Goal: Transaction & Acquisition: Purchase product/service

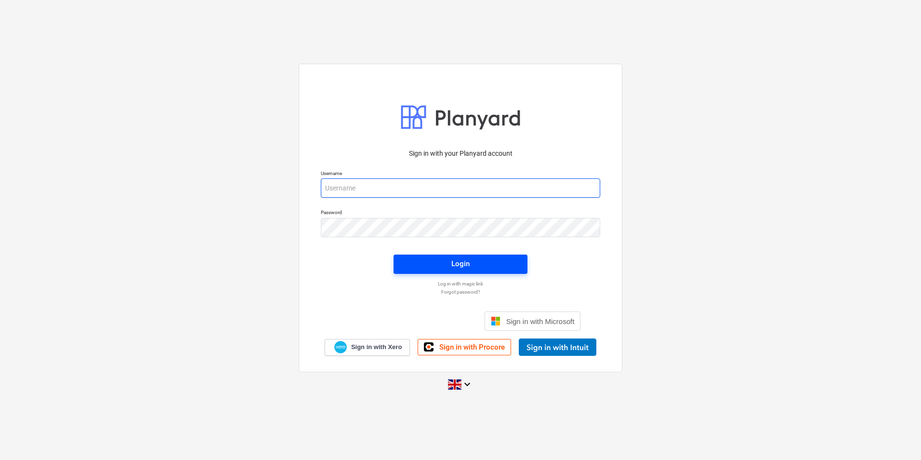
type input "[EMAIL_ADDRESS][DOMAIN_NAME]"
click at [468, 262] on div "Login" at bounding box center [460, 263] width 18 height 13
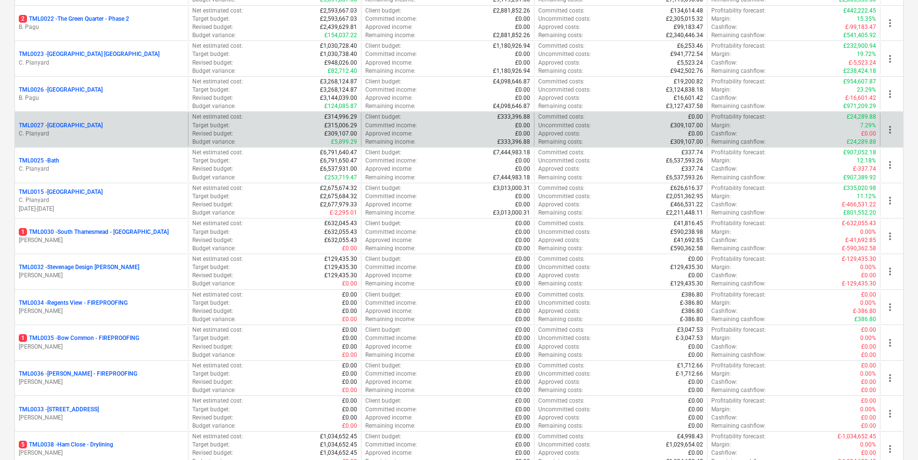
scroll to position [771, 0]
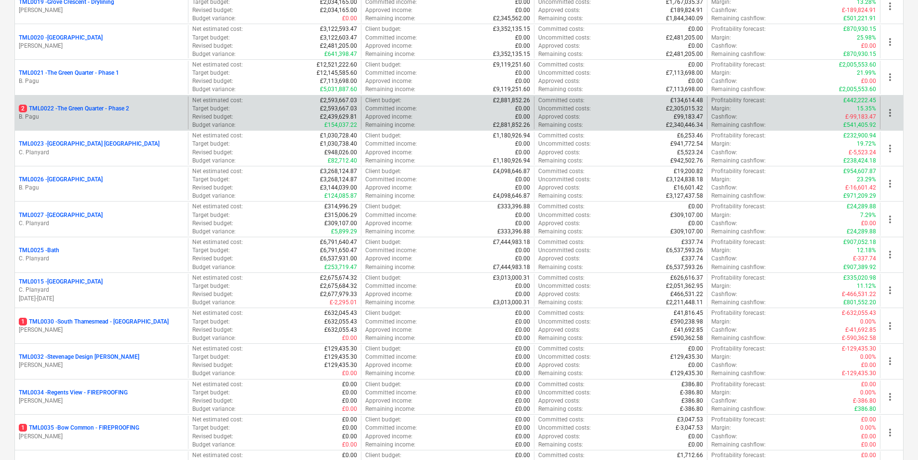
click at [74, 119] on p "B. Pagu" at bounding box center [101, 117] width 165 height 8
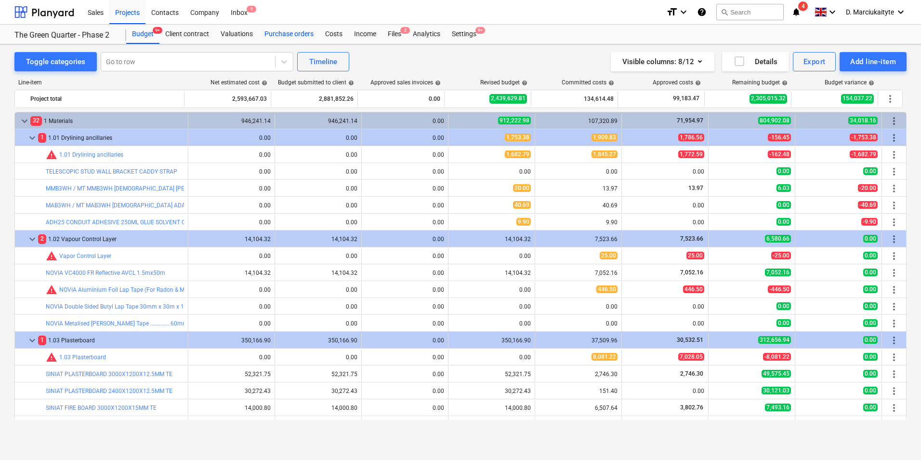
click at [304, 25] on div "Purchase orders" at bounding box center [289, 34] width 61 height 19
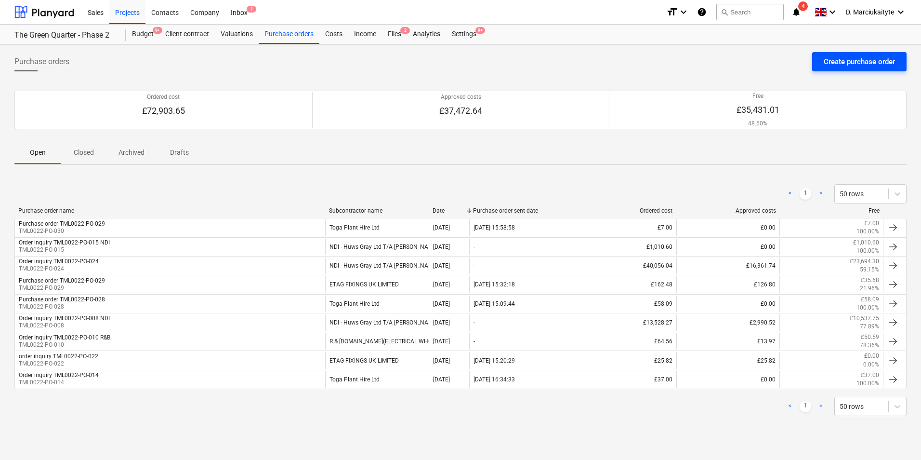
click at [865, 55] on div "Create purchase order" at bounding box center [859, 61] width 71 height 13
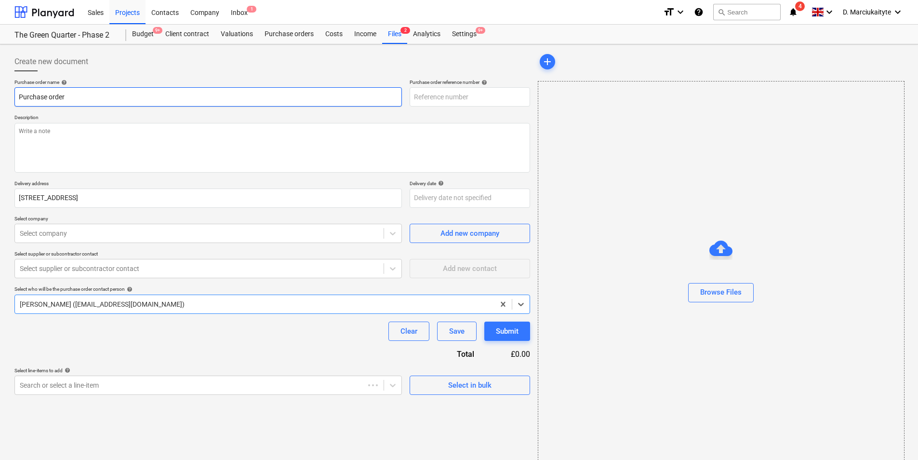
type textarea "x"
type input "TML0022-PO-059"
click at [488, 94] on input "TML0022-PO-059" at bounding box center [470, 96] width 120 height 19
type textarea "x"
type input "TML0022-PO-05"
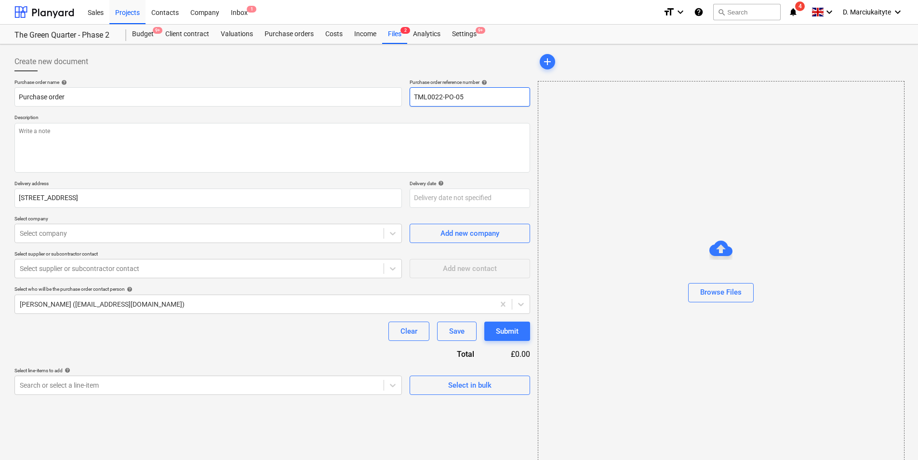
type textarea "x"
type input "TML0022-PO-0"
type textarea "x"
type input "TML0022-PO-03"
type textarea "x"
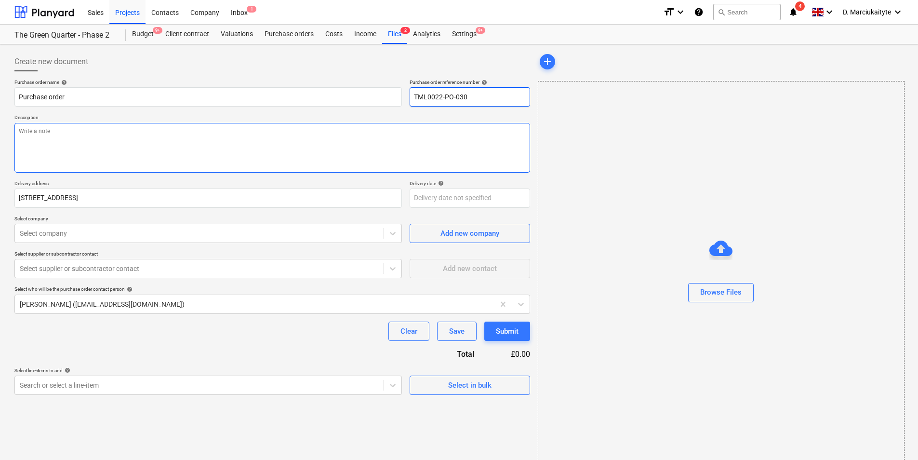
type input "TML0022-PO-030"
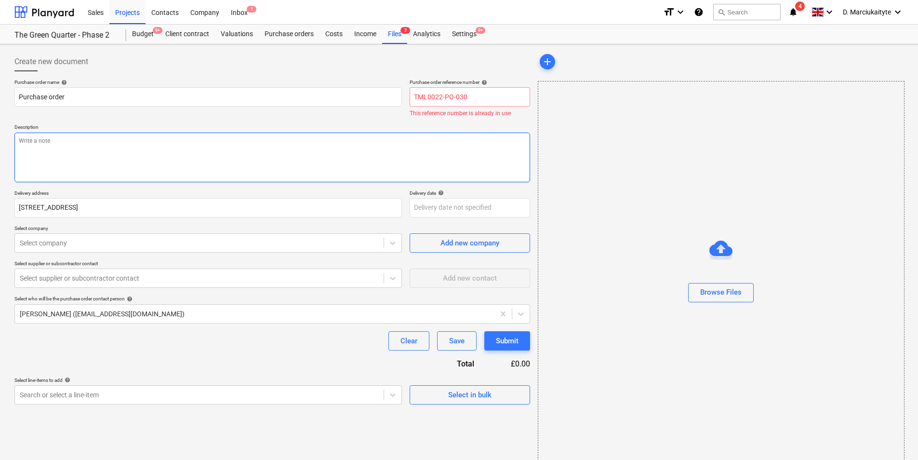
click at [418, 152] on textarea at bounding box center [272, 157] width 516 height 50
click at [476, 102] on input "TML0022-PO-030" at bounding box center [470, 96] width 120 height 19
type textarea "x"
type input "TML0022-PO-03"
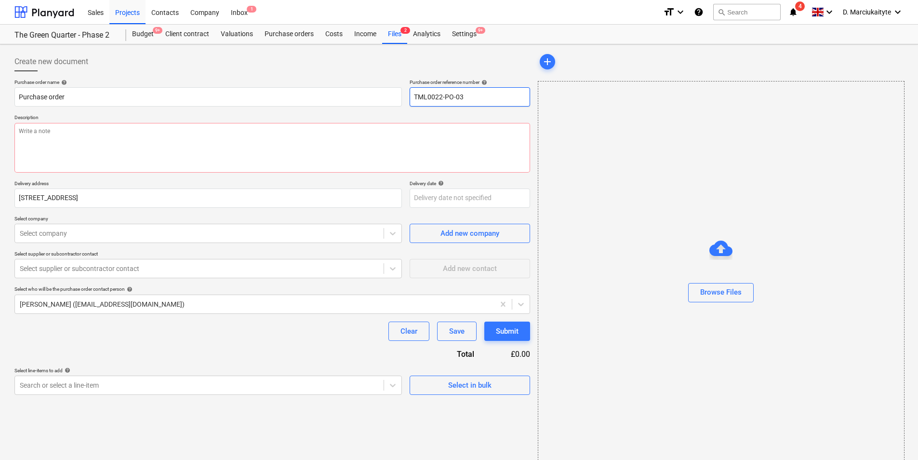
type textarea "x"
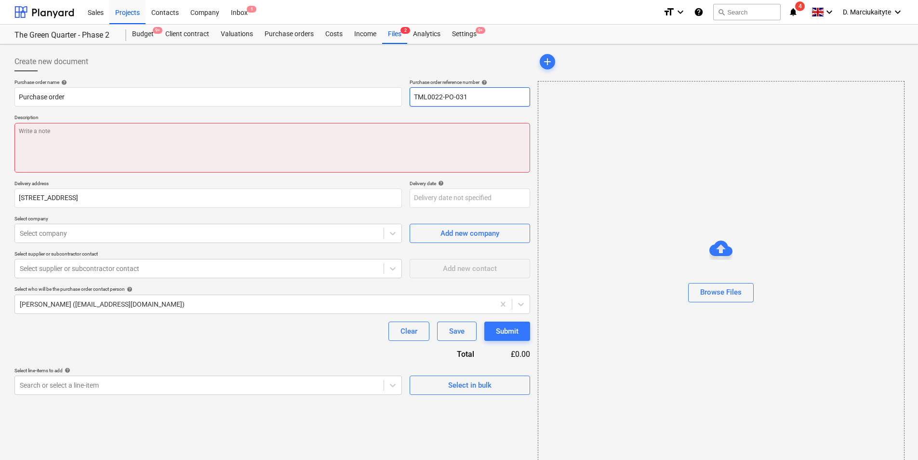
type input "TML0022-PO-031"
click at [430, 135] on textarea at bounding box center [272, 148] width 516 height 50
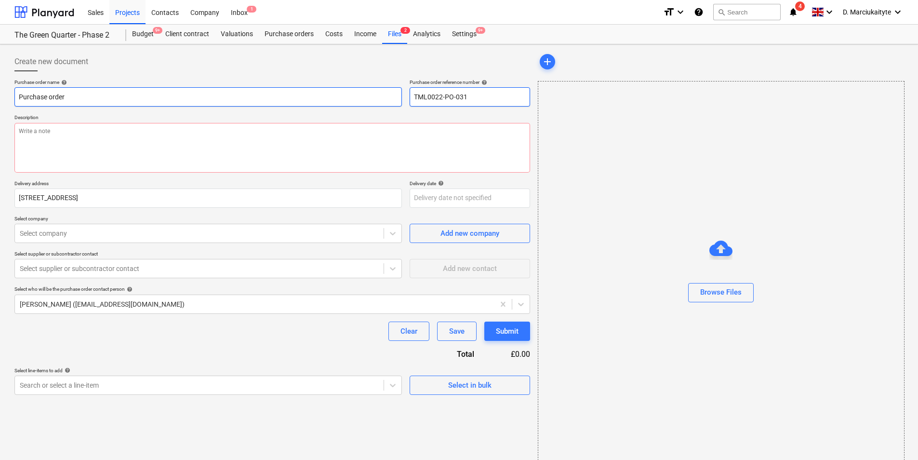
drag, startPoint x: 488, startPoint y: 95, endPoint x: 382, endPoint y: 95, distance: 106.5
click at [382, 95] on div "Purchase order name help Purchase order Purchase order reference number help TM…" at bounding box center [272, 92] width 516 height 27
click at [171, 102] on input "Purchase order" at bounding box center [207, 96] width 387 height 19
type textarea "x"
type input "Purchase order"
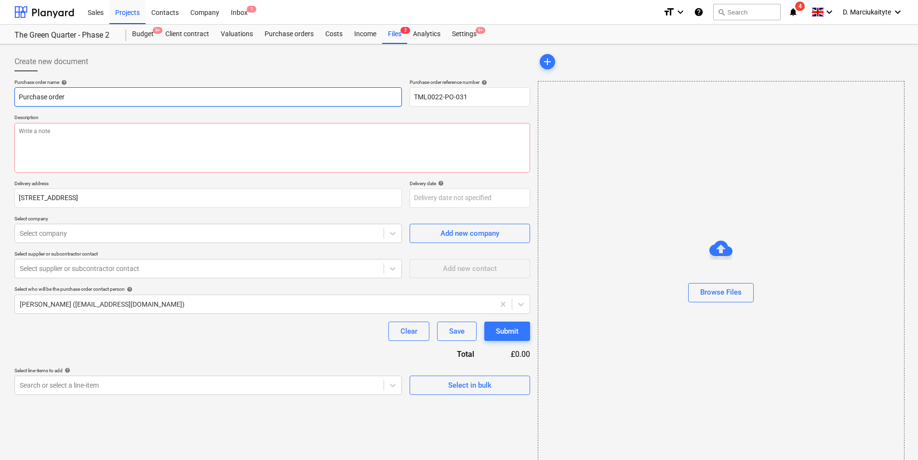
paste input "TML0022-PO-031"
type textarea "x"
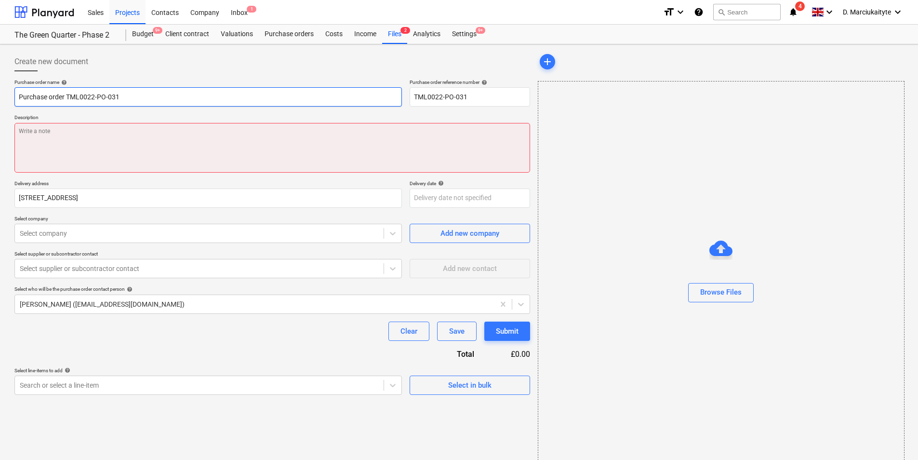
type input "Purchase order TML0022-PO-031"
click at [291, 134] on textarea at bounding box center [272, 148] width 516 height 50
type textarea "x"
type textarea "G"
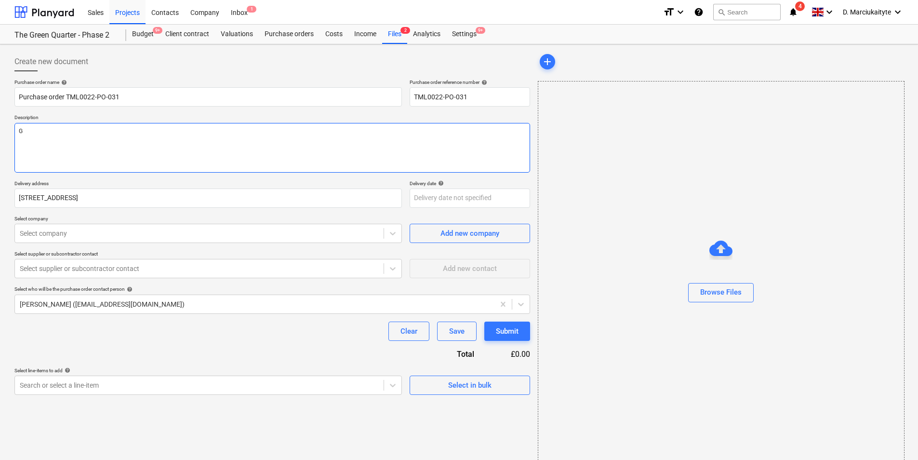
type textarea "x"
type textarea "Go"
type textarea "x"
type textarea "Goo"
type textarea "x"
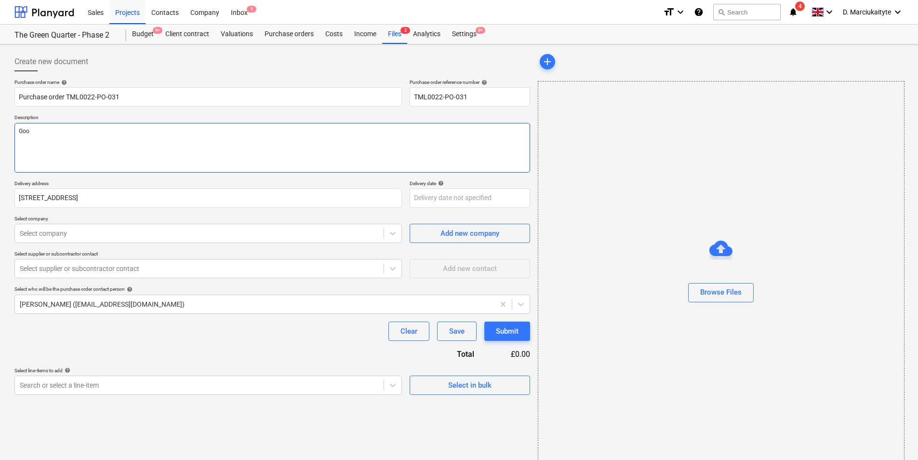
type textarea "Good"
type textarea "x"
type textarea "Good"
type textarea "x"
type textarea "Good m"
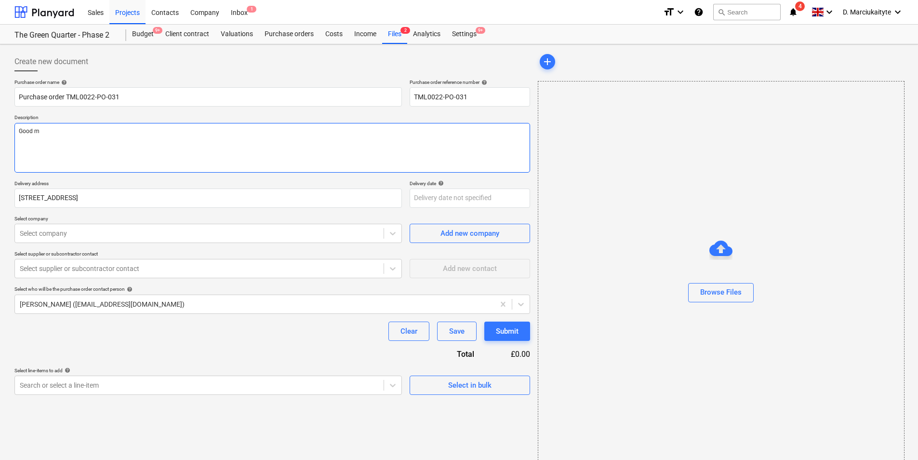
type textarea "x"
type textarea "Good mo"
type textarea "x"
type textarea "Good mor"
type textarea "x"
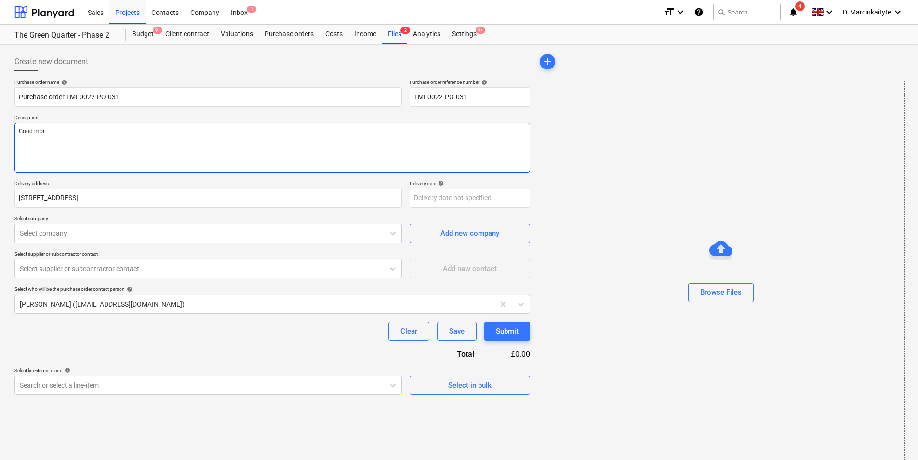
type textarea "Good morn"
type textarea "x"
type textarea "Good morni"
type textarea "x"
type textarea "Good mornin"
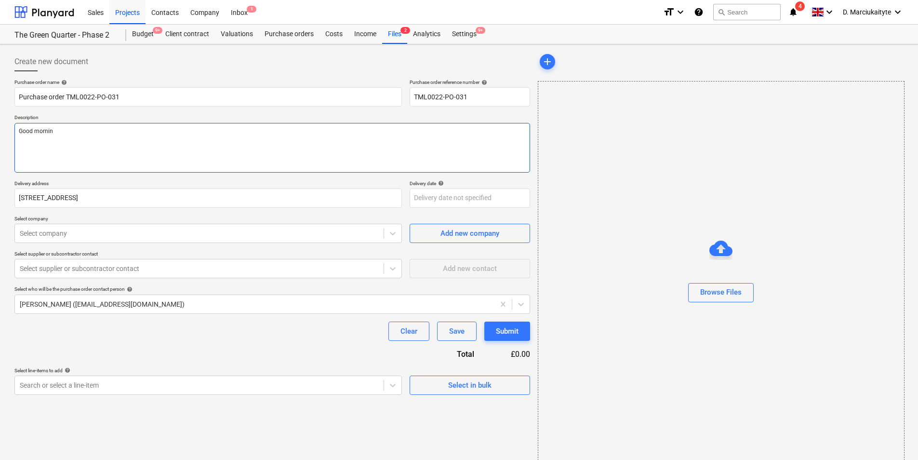
type textarea "x"
type textarea "Good morning"
type textarea "x"
type textarea "Good morning,"
type textarea "x"
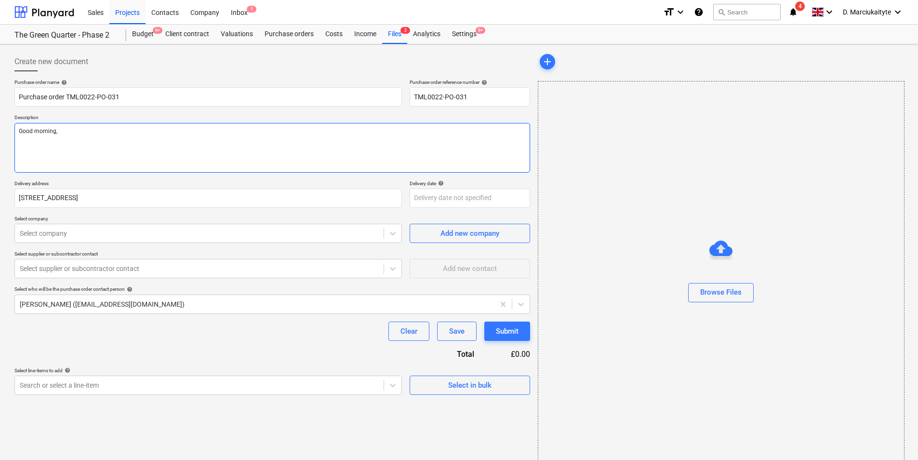
type textarea "Good morning,"
type textarea "x"
type textarea "Good morning,"
type textarea "x"
type textarea "Good morning,"
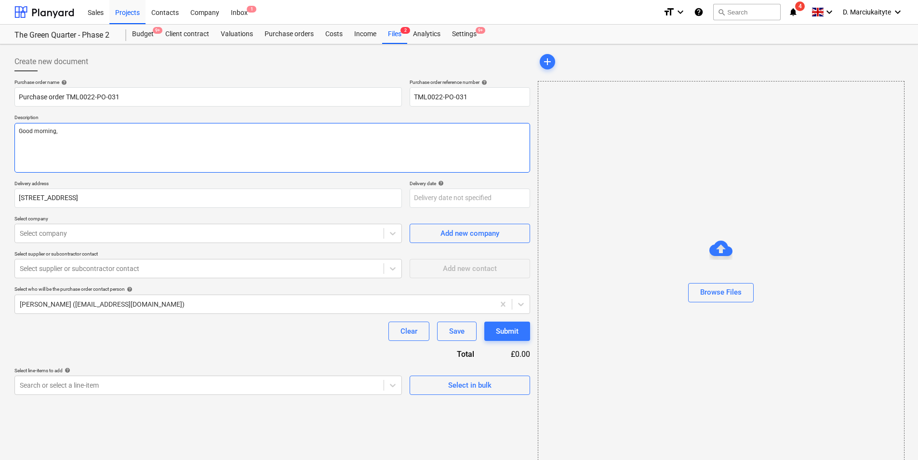
type textarea "x"
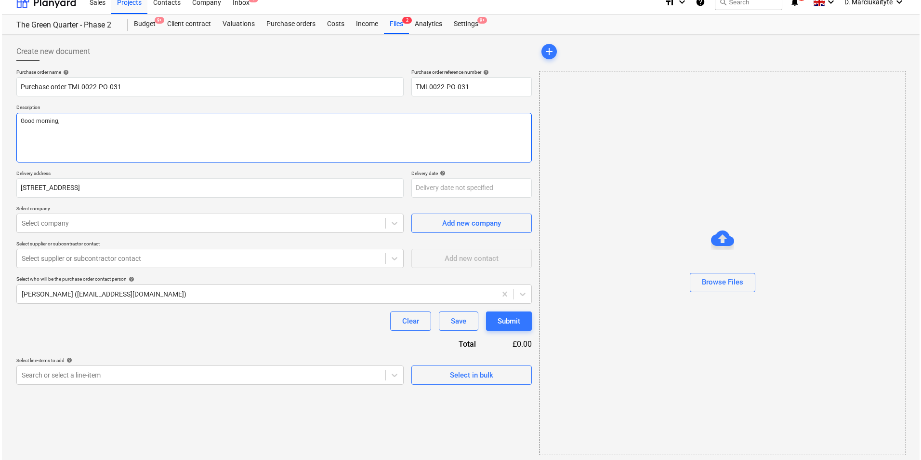
scroll to position [13, 0]
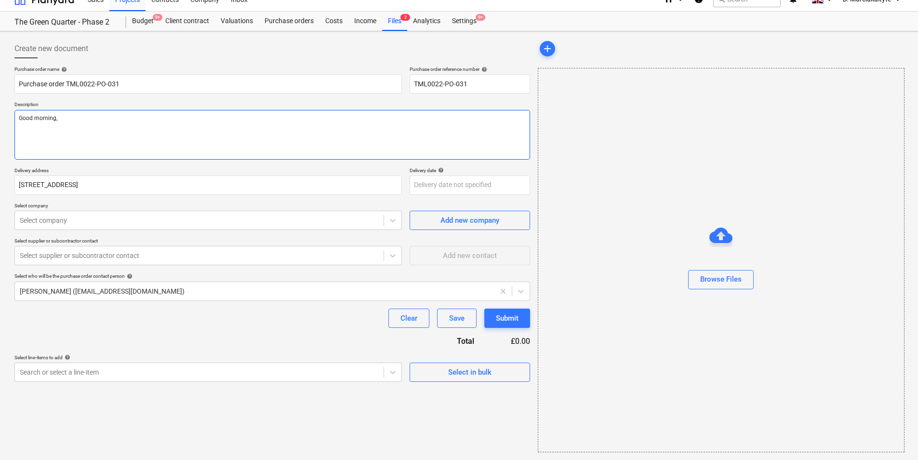
type textarea "Good morning,"
click at [92, 151] on textarea "Good morning," at bounding box center [272, 135] width 516 height 50
type textarea "x"
type textarea "Good morning, P"
type textarea "x"
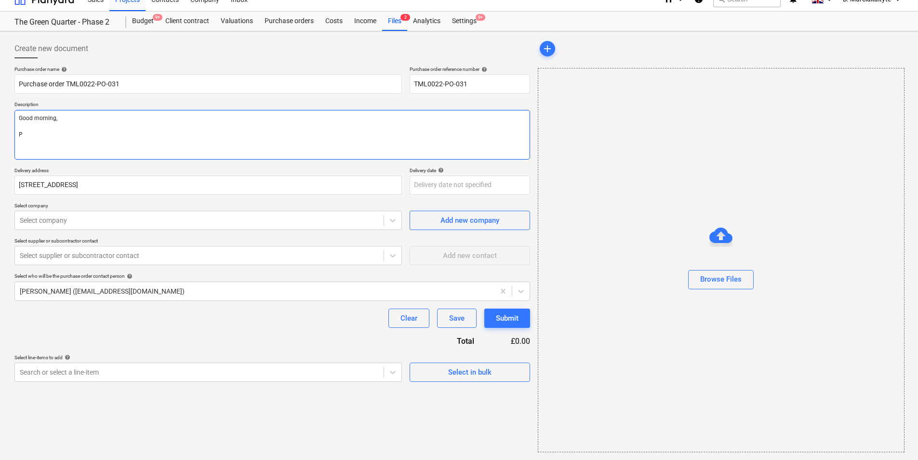
type textarea "Good morning, Pl"
type textarea "x"
type textarea "Good morning, Ple"
type textarea "x"
type textarea "Good morning, [GEOGRAPHIC_DATA]"
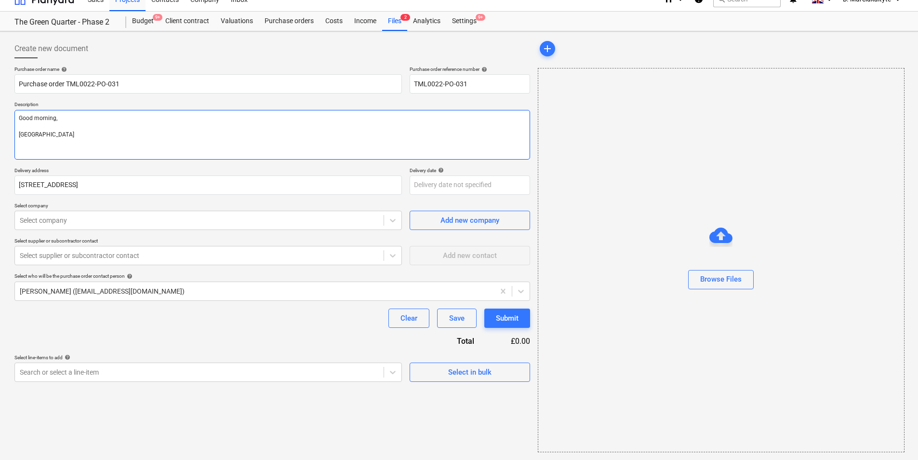
type textarea "x"
type textarea "Good morning, Pleas"
type textarea "x"
type textarea "Good morning, Please"
type textarea "x"
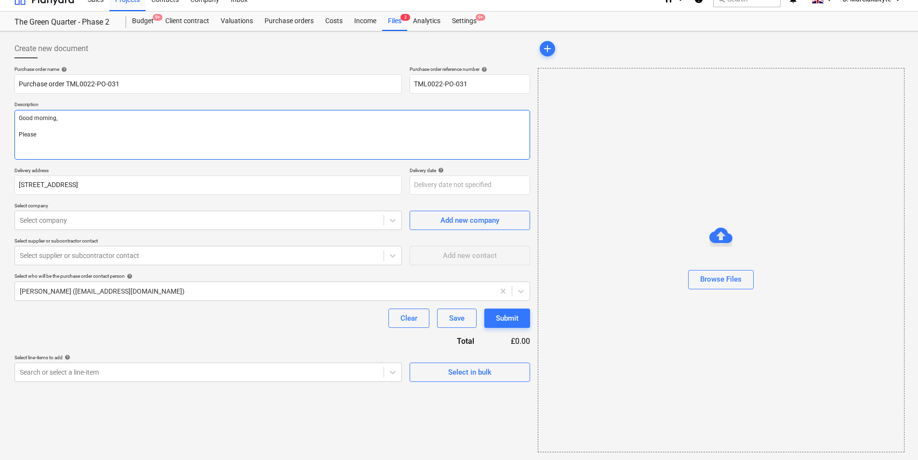
type textarea "Good morning, Please"
type textarea "x"
type textarea "Good morning, Please p"
type textarea "x"
type textarea "Good morning, Please pr"
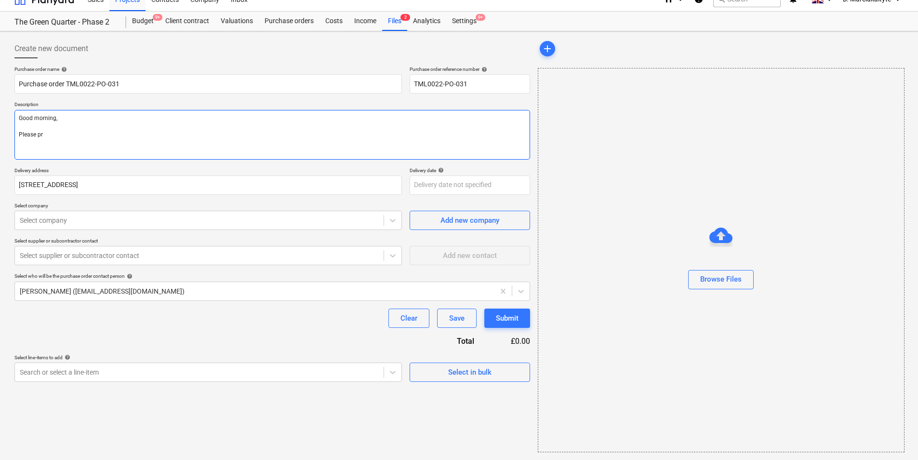
type textarea "x"
type textarea "Good morning, Please pro"
type textarea "x"
type textarea "Good morning, Please proc"
type textarea "x"
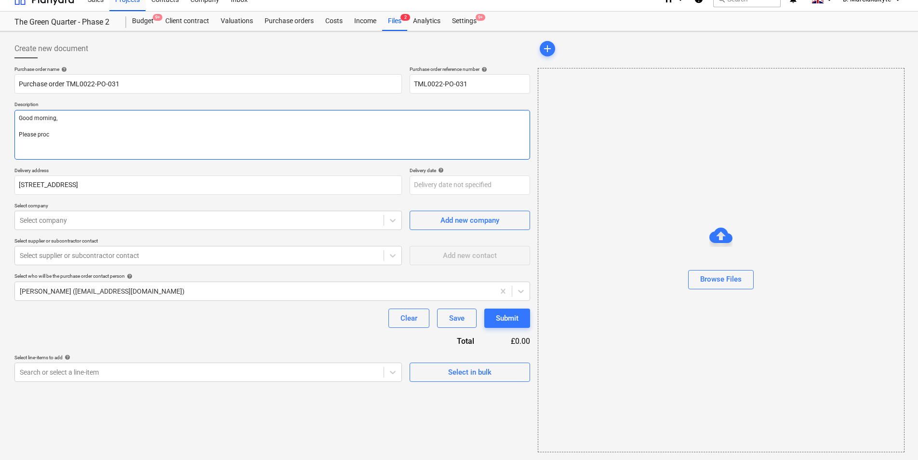
type textarea "Good morning, Please procc"
type textarea "x"
type textarea "Good morning, Please proc"
type textarea "x"
type textarea "Good morning, Please proce"
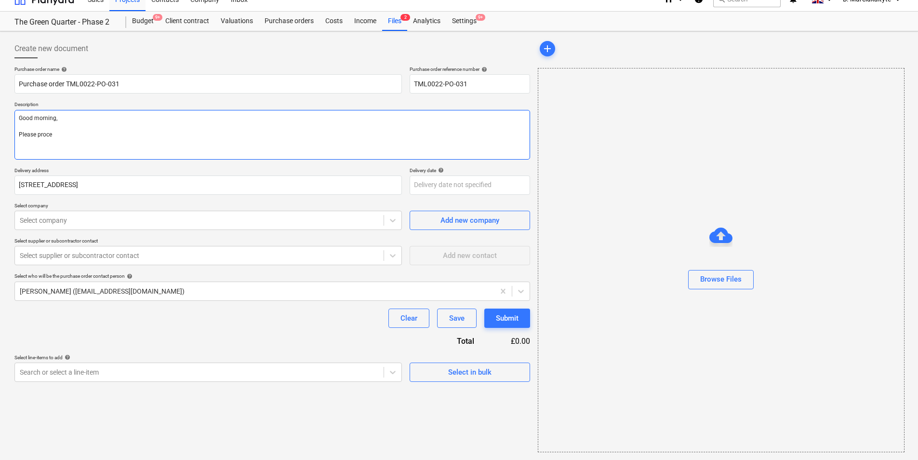
type textarea "x"
type textarea "Good morning, Please procee"
type textarea "x"
type textarea "Good morning, Please proceed"
type textarea "x"
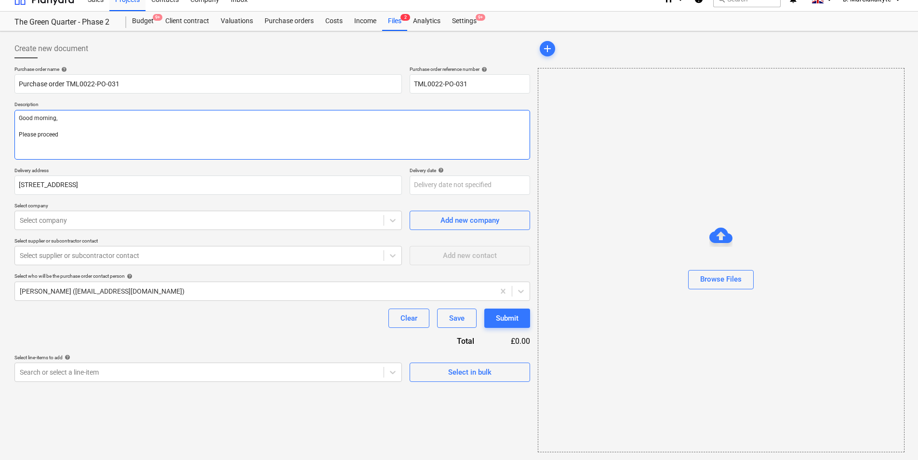
type textarea "Good morning, Please proceed"
type textarea "x"
type textarea "Good morning, Please proceed w"
type textarea "x"
type textarea "Good morning, Please proceed wi"
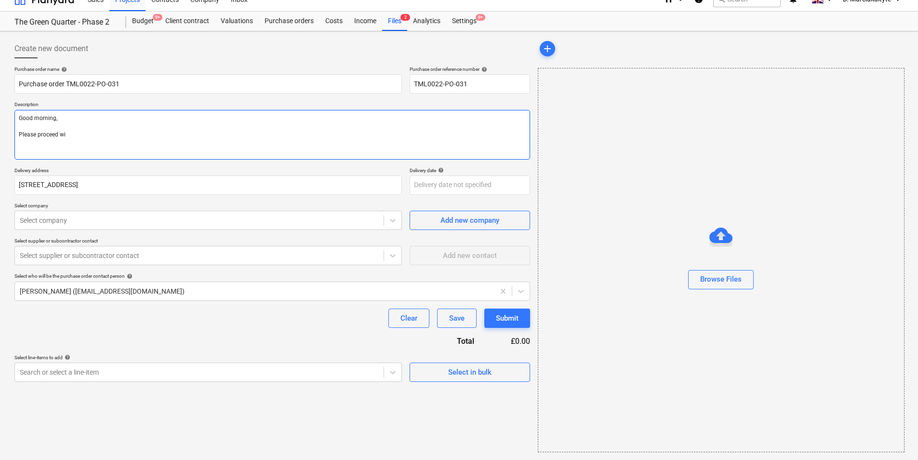
type textarea "x"
type textarea "Good morning, Please proceed wit"
type textarea "x"
type textarea "Good morning, Please proceed with"
type textarea "x"
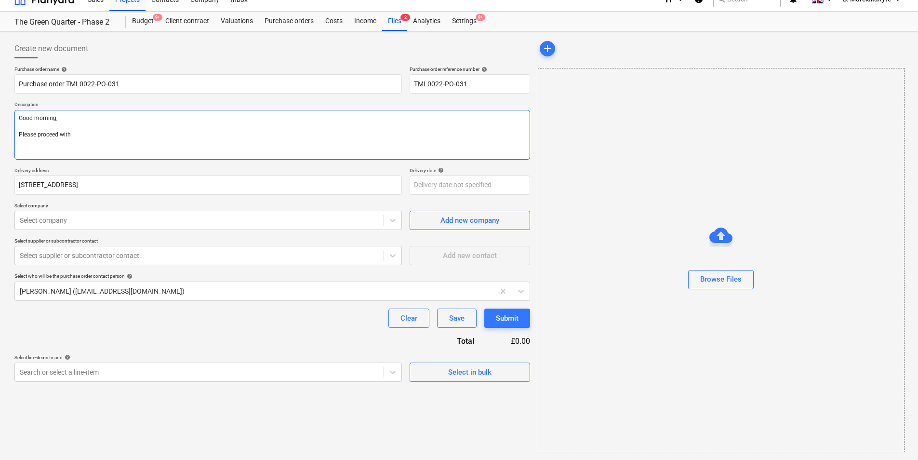
type textarea "Good morning, Please proceed with"
type textarea "x"
type textarea "Good morning, Please proceed with a"
type textarea "x"
type textarea "Good morning, Please proceed with at"
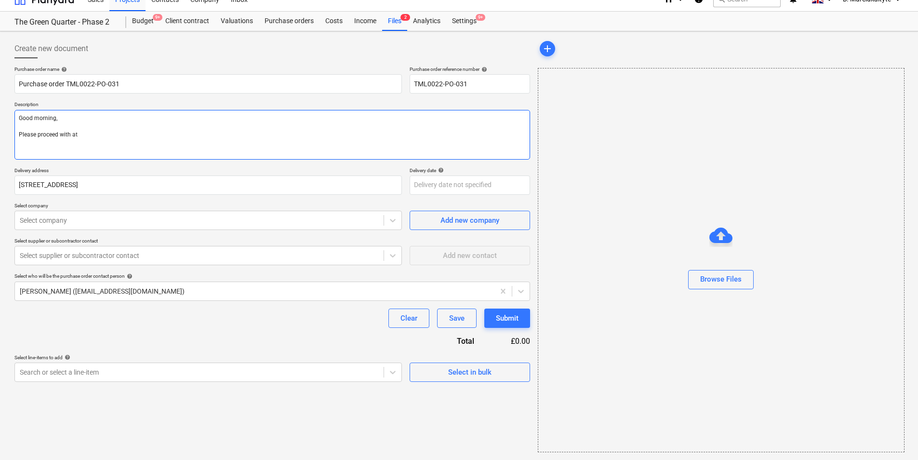
type textarea "x"
type textarea "Good morning, Please proceed with att"
type textarea "x"
type textarea "Good morning, Please proceed with atta"
type textarea "x"
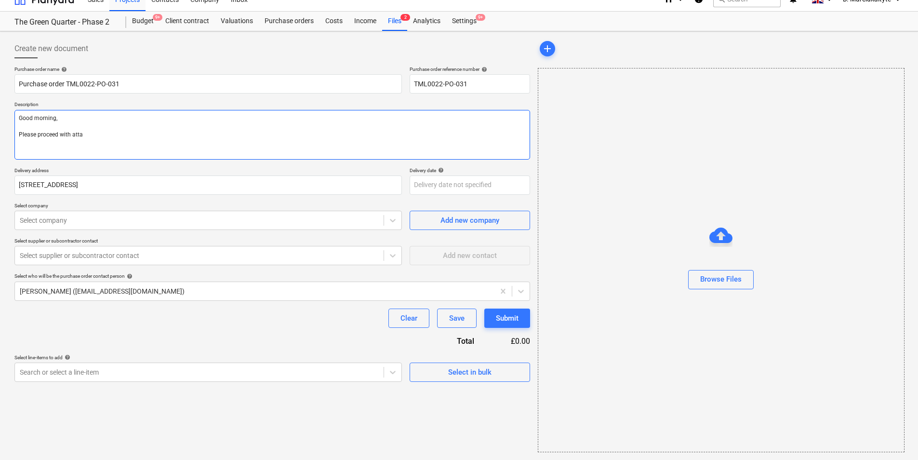
type textarea "Good morning, Please proceed with attac"
type textarea "x"
type textarea "Good morning, Please proceed with attach"
type textarea "x"
type textarea "Good morning, Please proceed with attache"
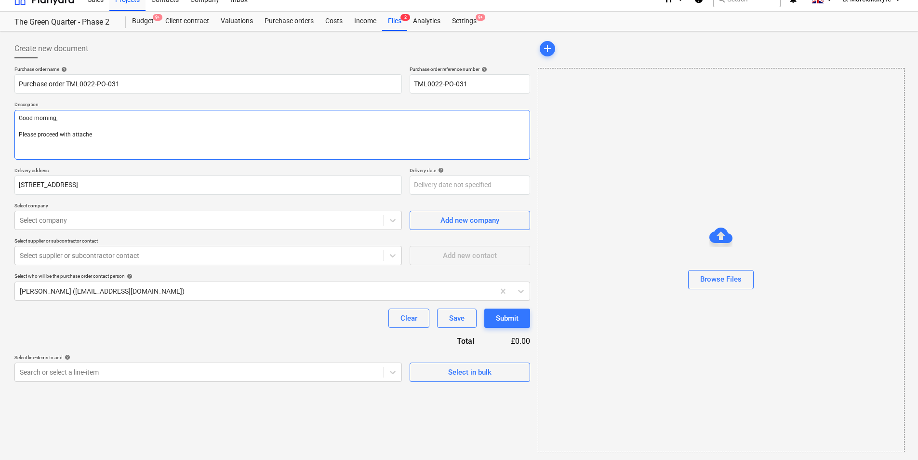
type textarea "x"
type textarea "Good morning, Please proceed with attached"
type textarea "x"
type textarea "Good morning, Please proceed with attached"
type textarea "x"
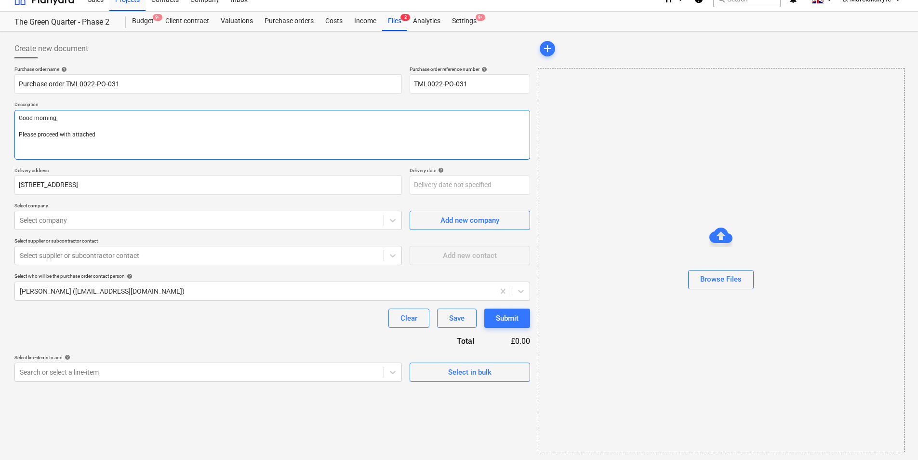
type textarea "Good morning, Please proceed with attached o"
type textarea "x"
type textarea "Good morning, Please proceed with attached or"
type textarea "x"
type textarea "Good morning, Please proceed with attached ord"
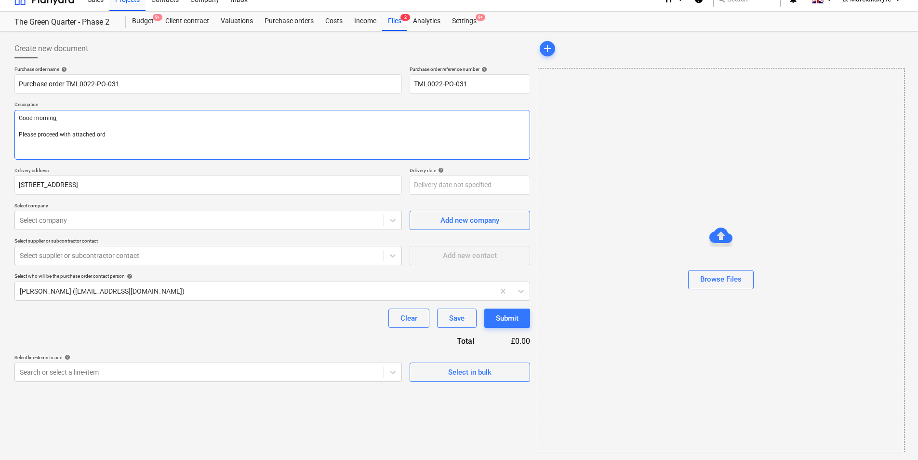
type textarea "x"
type textarea "Good morning, Please proceed with attached orde"
type textarea "x"
type textarea "Good morning, Please proceed with attached order"
type textarea "x"
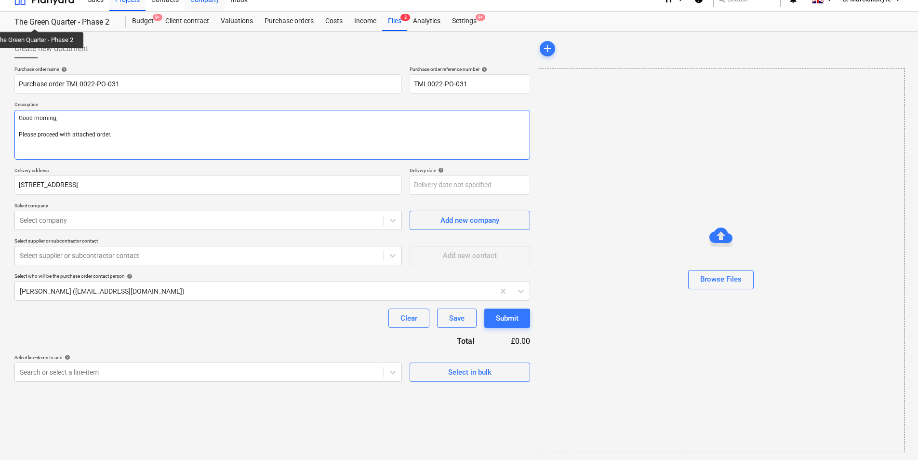
type textarea "Good morning, Please proceed with attached order."
drag, startPoint x: 126, startPoint y: 139, endPoint x: -2, endPoint y: 98, distance: 134.1
click at [0, 98] on html "Sales Projects Contacts Company Inbox 1 format_size keyboard_arrow_down help se…" at bounding box center [459, 217] width 918 height 460
paste textarea "afternoon, I hope you are well. Please place an order for attached. Let me know…"
type textarea "x"
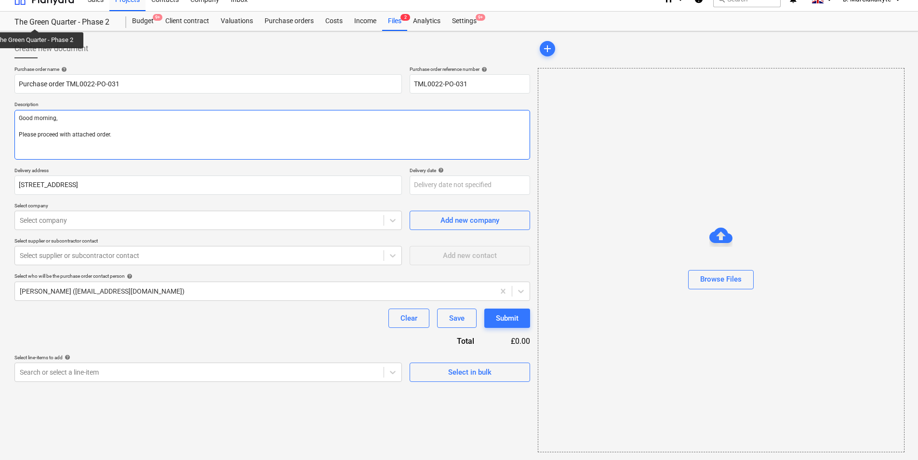
type textarea "Good afternoon, I hope you are well. Please place an order for attached. Let me…"
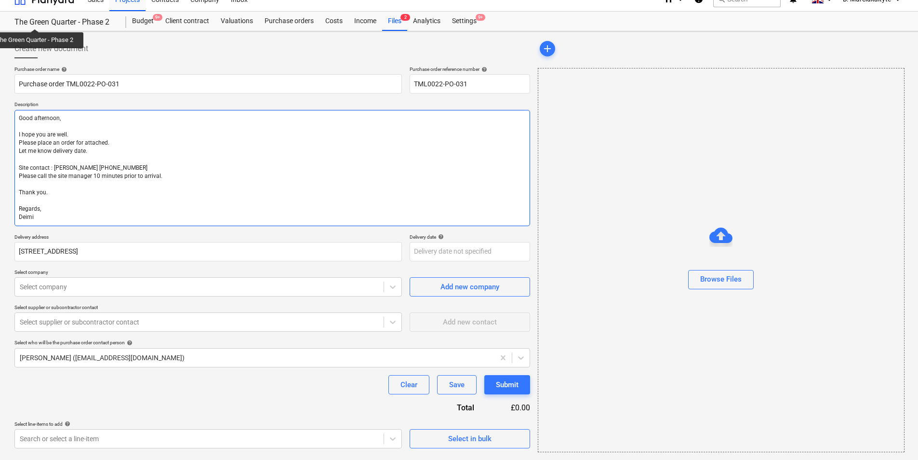
drag, startPoint x: 67, startPoint y: 119, endPoint x: 8, endPoint y: 114, distance: 59.1
click at [8, 114] on div "Create new document Purchase order name help Purchase order TML0022-PO-031 Purc…" at bounding box center [459, 245] width 918 height 428
type textarea "x"
type textarea "G I hope you are well. Please place an order for attached. Let me know delivery…"
type textarea "x"
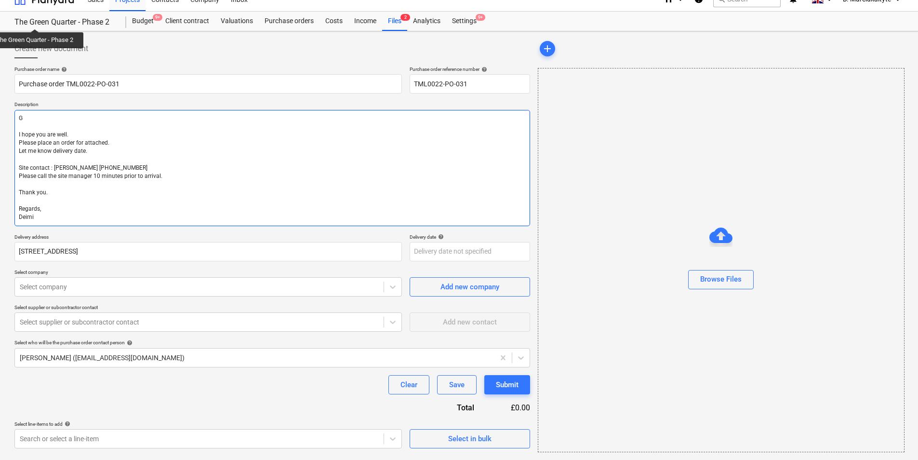
type textarea "Go I hope you are well. Please place an order for attached. Let me know deliver…"
type textarea "x"
type textarea "Goo I hope you are well. Please place an order for attached. Let me know delive…"
type textarea "x"
type textarea "Good I hope you are well. Please place an order for attached. Let me know deliv…"
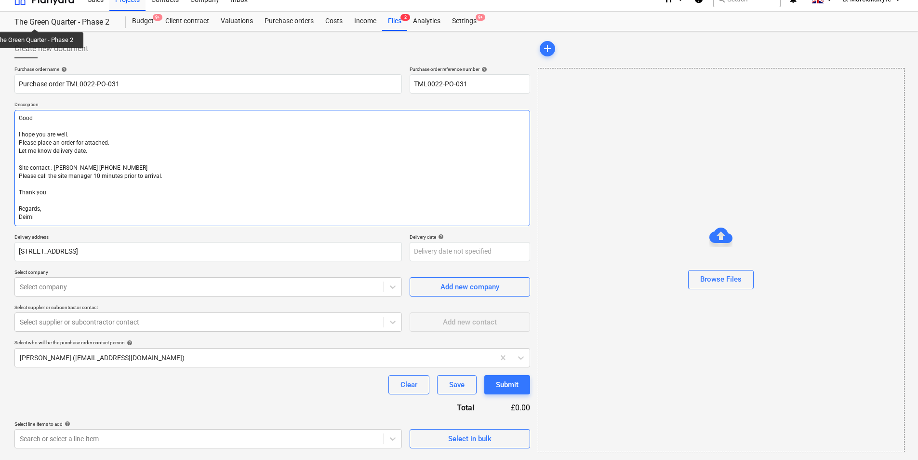
type textarea "x"
type textarea "Good I hope you are well. Please place an order for attached. Let me know deliv…"
type textarea "x"
type textarea "Good m I hope you are well. Please place an order for attached. Let me know del…"
type textarea "x"
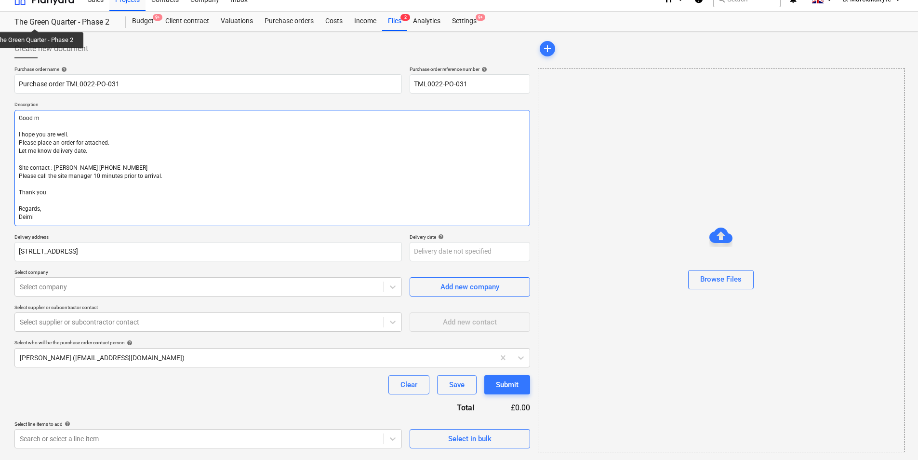
type textarea "Good mo I hope you are well. Please place an order for attached. Let me know de…"
type textarea "x"
type textarea "Good mor I hope you are well. Please place an order for attached. Let me know d…"
type textarea "x"
type textarea "Good morn I hope you are well. Please place an order for attached. Let me know …"
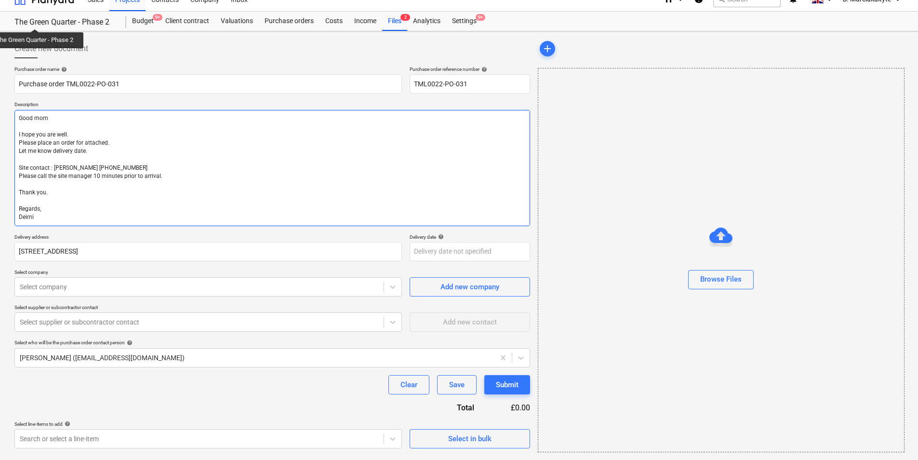
type textarea "x"
type textarea "Good morni I hope you are well. Please place an order for attached. Let me know…"
type textarea "x"
type textarea "Good mornin I hope you are well. Please place an order for attached. Let me kno…"
type textarea "x"
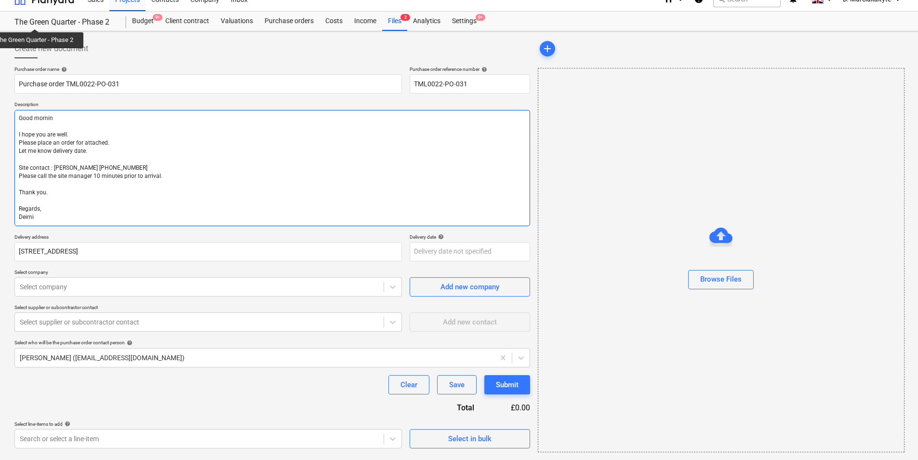
type textarea "Good morning I hope you are well. Please place an order for attached. Let me kn…"
type textarea "x"
click at [152, 203] on textarea "Good morning, I hope you are well. Please place an order for attached. Let me k…" at bounding box center [272, 168] width 516 height 116
type textarea "Good morning, I hope you are well. Please place an order for attached. Let me k…"
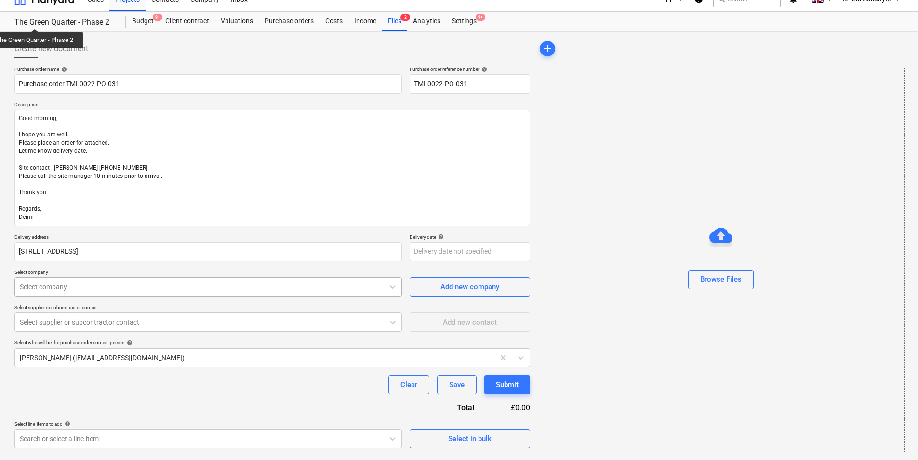
type textarea "x"
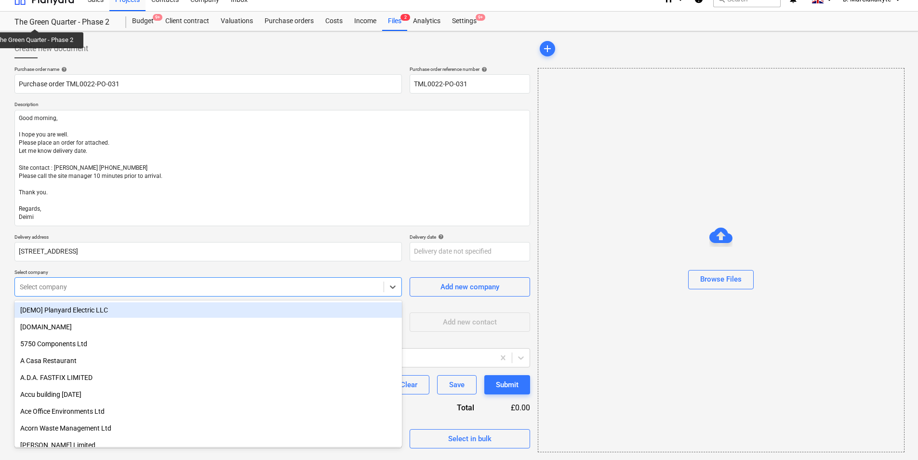
click at [188, 285] on div at bounding box center [199, 287] width 359 height 10
type input "ndi"
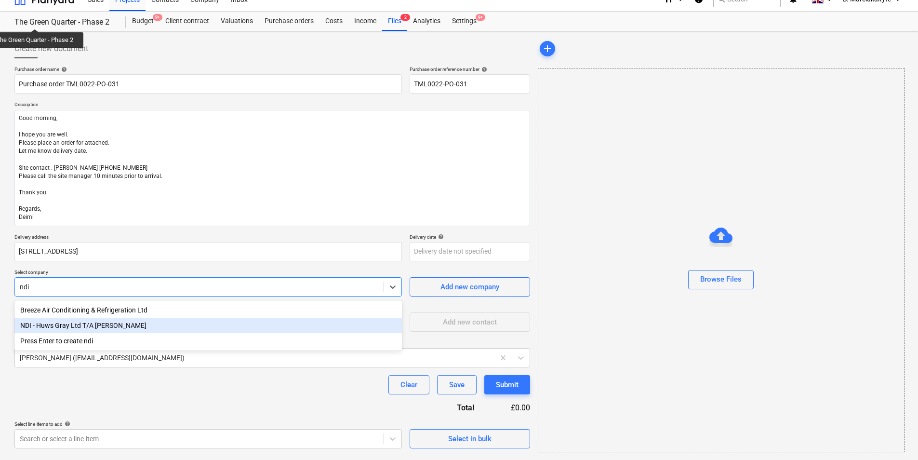
click at [196, 327] on div "NDI - Huws Gray Ltd T/A [PERSON_NAME]" at bounding box center [207, 324] width 387 height 15
type textarea "x"
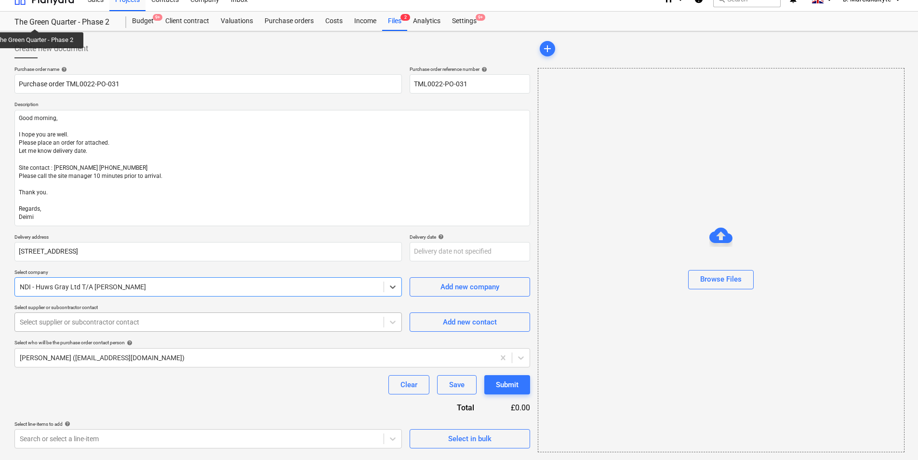
click at [187, 322] on div at bounding box center [199, 322] width 359 height 10
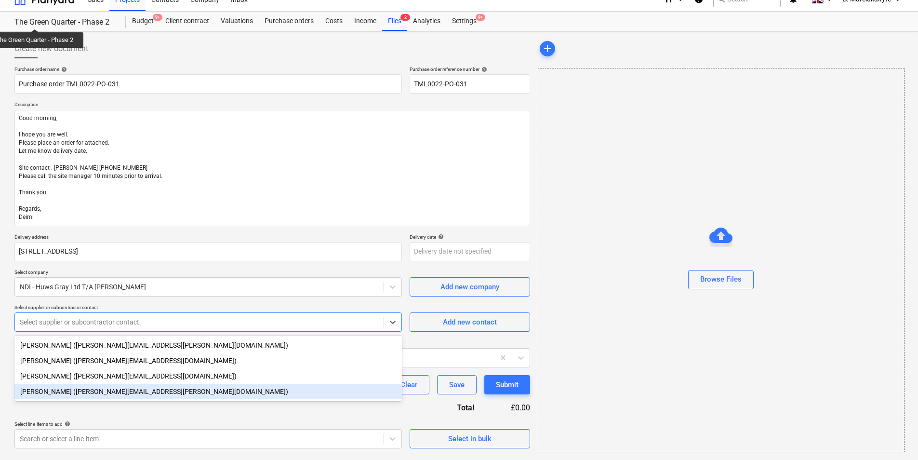
click at [77, 389] on div "[PERSON_NAME] ([PERSON_NAME][EMAIL_ADDRESS][PERSON_NAME][DOMAIN_NAME])" at bounding box center [207, 391] width 387 height 15
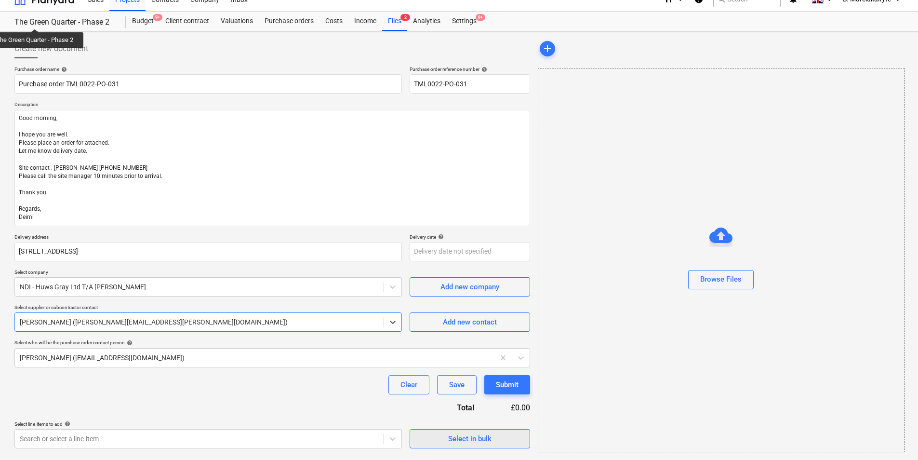
click at [468, 440] on div "Select in bulk" at bounding box center [469, 438] width 43 height 13
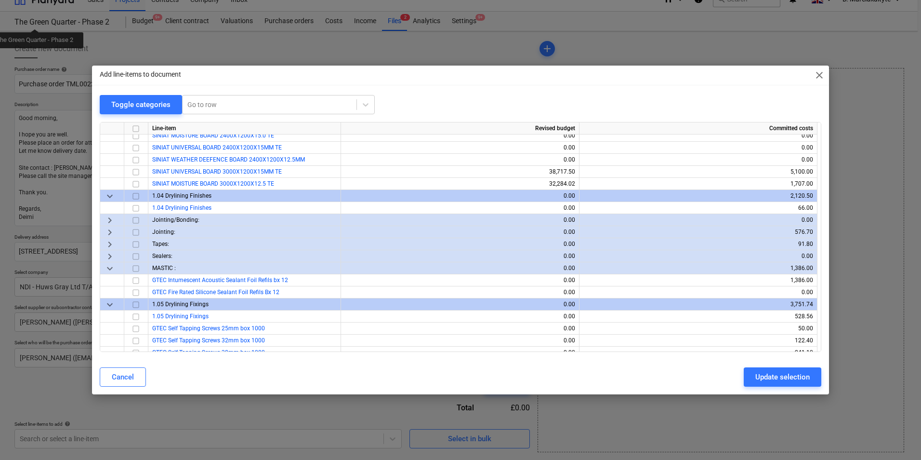
scroll to position [241, 0]
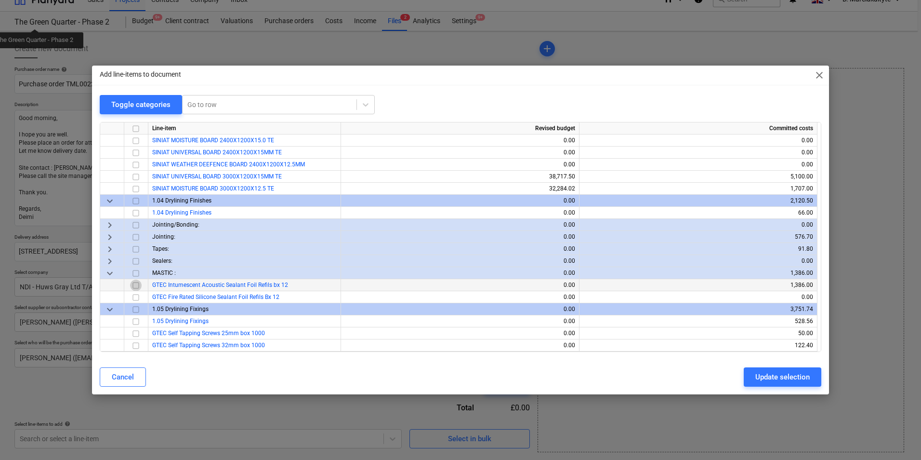
click at [137, 286] on input "checkbox" at bounding box center [136, 285] width 12 height 12
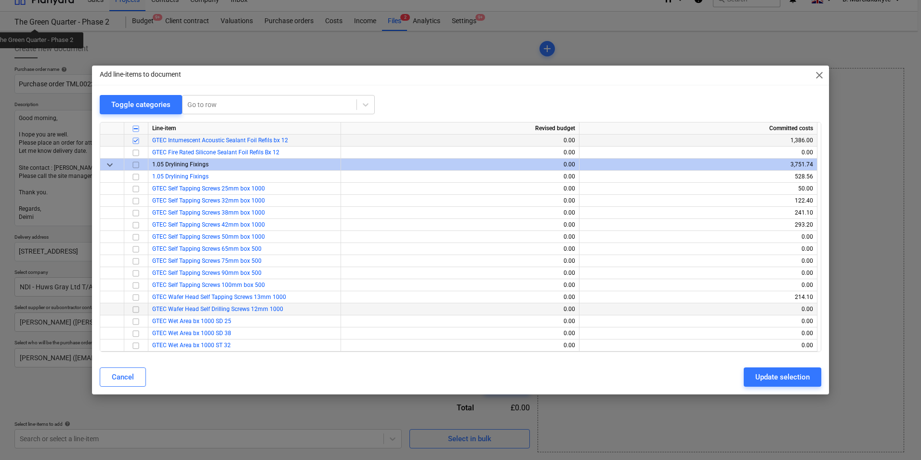
scroll to position [434, 0]
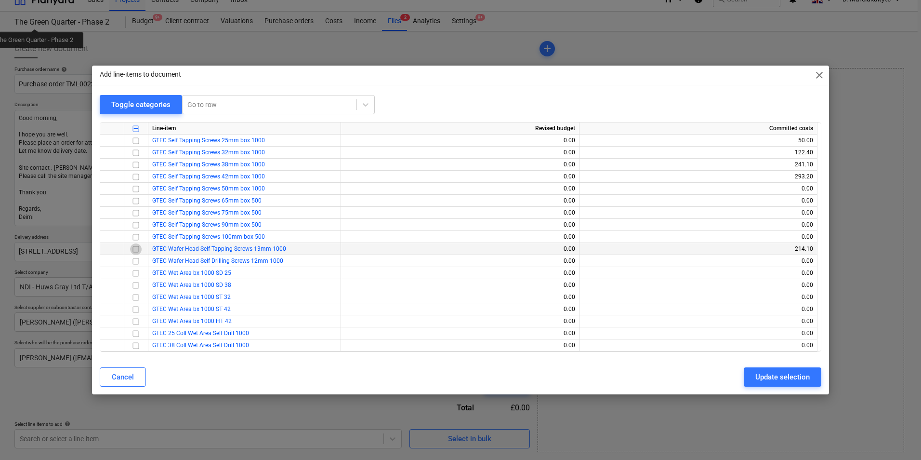
click at [136, 246] on input "checkbox" at bounding box center [136, 249] width 12 height 12
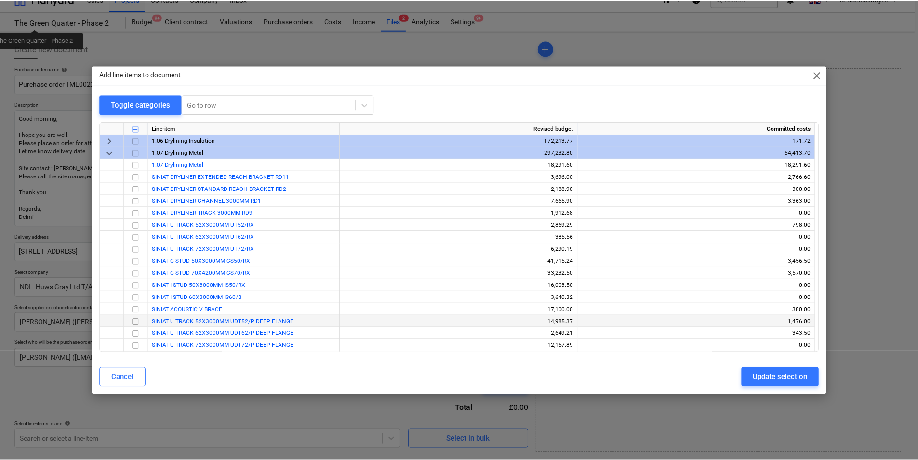
scroll to position [964, 0]
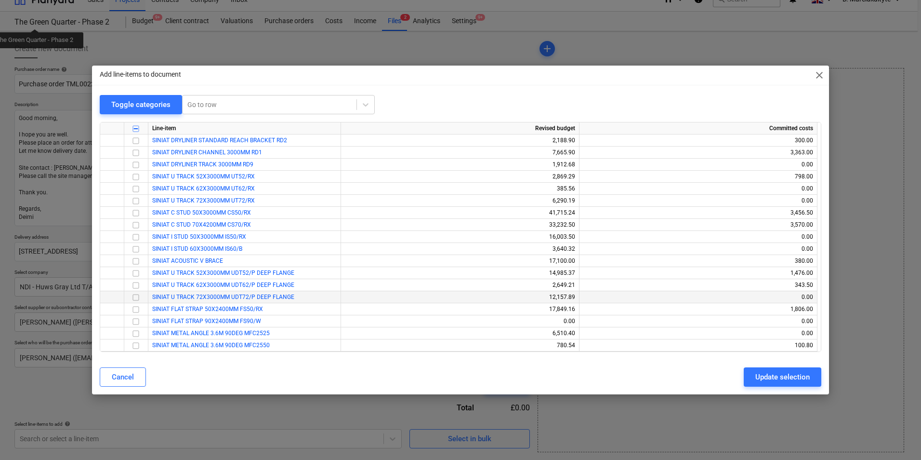
click at [134, 296] on input "checkbox" at bounding box center [136, 297] width 12 height 12
click at [139, 200] on input "checkbox" at bounding box center [136, 201] width 12 height 12
click at [765, 374] on div "Update selection" at bounding box center [782, 376] width 54 height 13
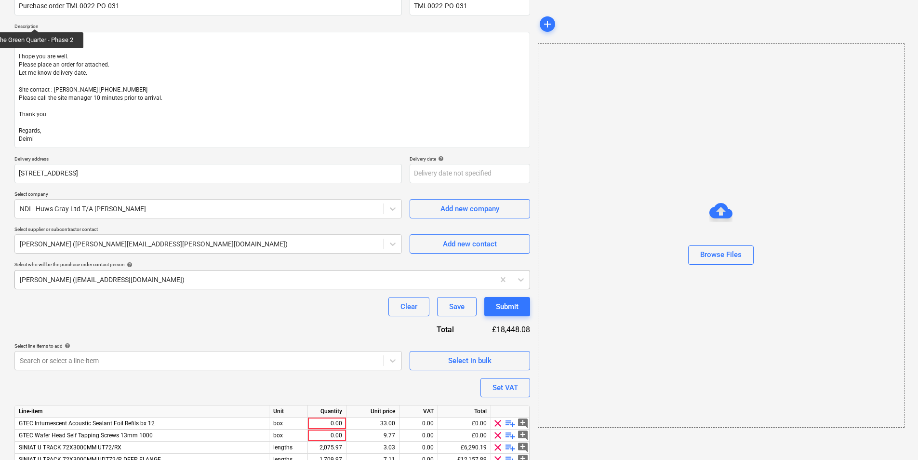
scroll to position [136, 0]
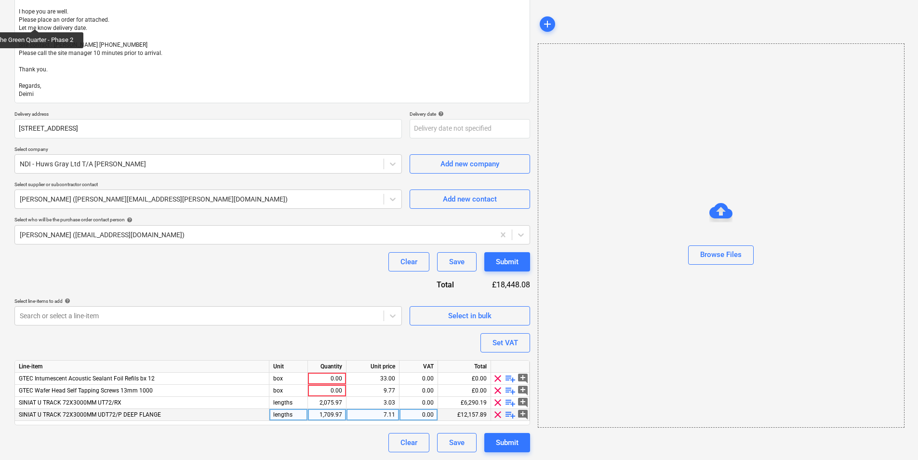
click at [156, 416] on span "SINIAT U TRACK 72X3000MM UDT72/P DEEP FLANGE" at bounding box center [90, 414] width 142 height 7
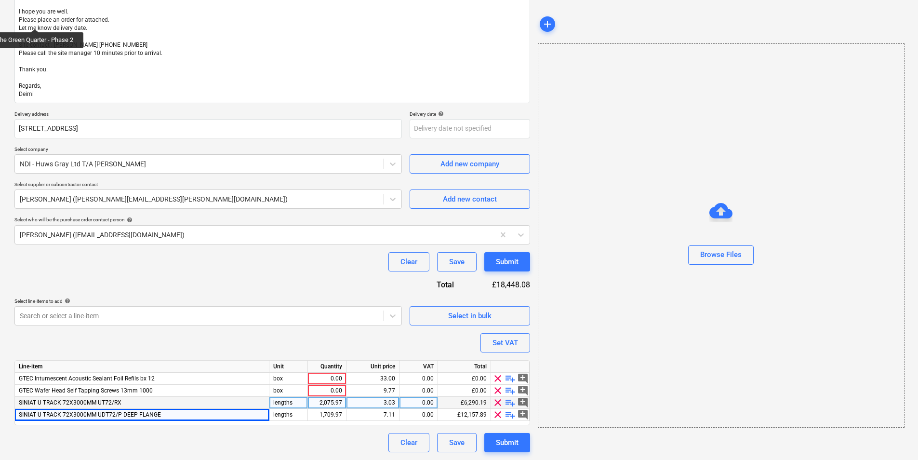
click at [164, 408] on div "SINIAT U TRACK 72X3000MM UT72/RX" at bounding box center [142, 403] width 254 height 12
drag, startPoint x: 147, startPoint y: 402, endPoint x: 19, endPoint y: 407, distance: 128.2
click at [19, 407] on div "SINIAT U TRACK 72X3000MM UT72/RX" at bounding box center [142, 403] width 254 height 12
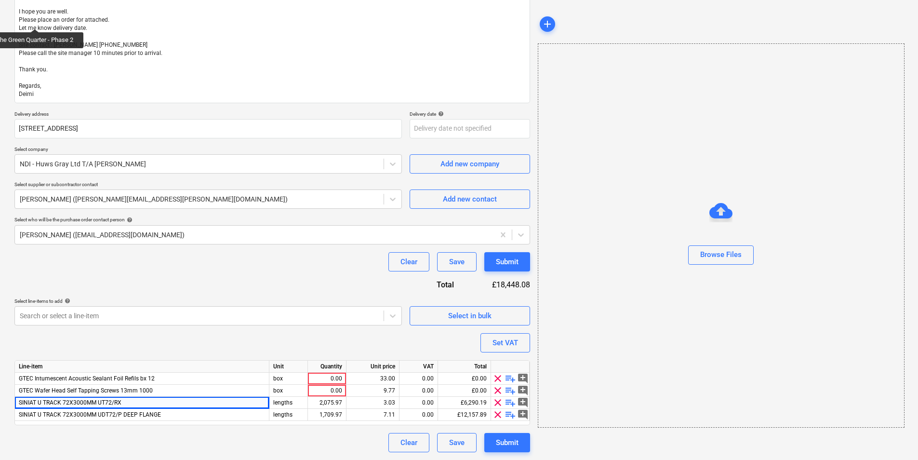
copy span "SINIAT U TRACK 72X3000MM UT72/RX"
click at [137, 413] on span "SINIAT U TRACK 72X3000MM UDT72/P DEEP FLANGE" at bounding box center [90, 414] width 142 height 7
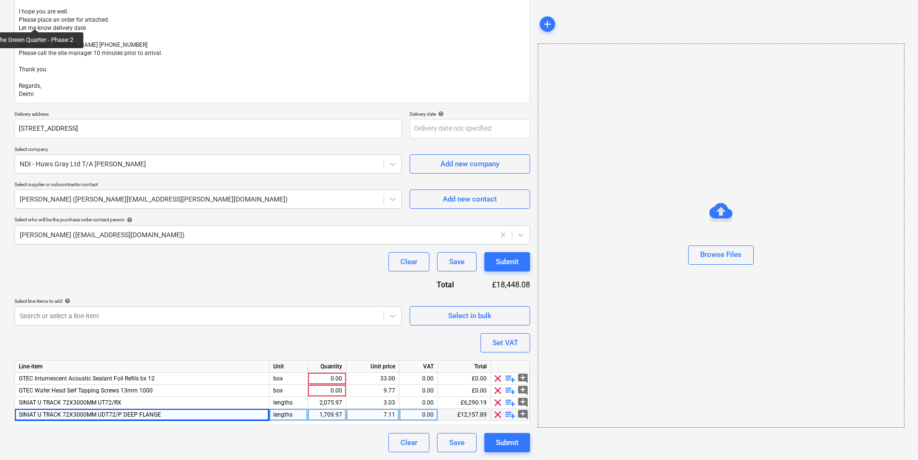
drag, startPoint x: 169, startPoint y: 414, endPoint x: 16, endPoint y: 416, distance: 153.2
click at [16, 416] on div "SINIAT U TRACK 72X3000MM UDT72/P DEEP FLANGE" at bounding box center [142, 415] width 254 height 12
copy span "SINIAT U TRACK 72X3000MM UDT72/P DEEP FLANGE"
type textarea "x"
click at [319, 398] on div "2,075.97" at bounding box center [327, 403] width 30 height 12
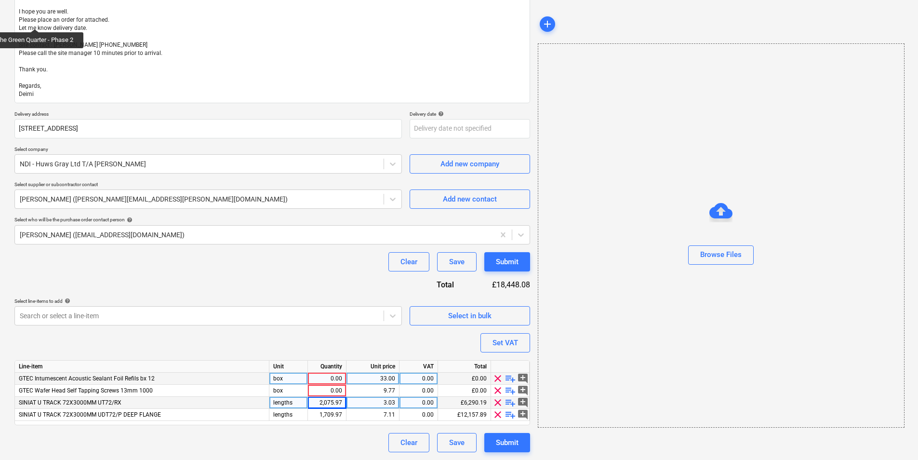
click at [337, 378] on div "0.00" at bounding box center [327, 378] width 30 height 12
type input "12"
type textarea "x"
type input "10"
type textarea "x"
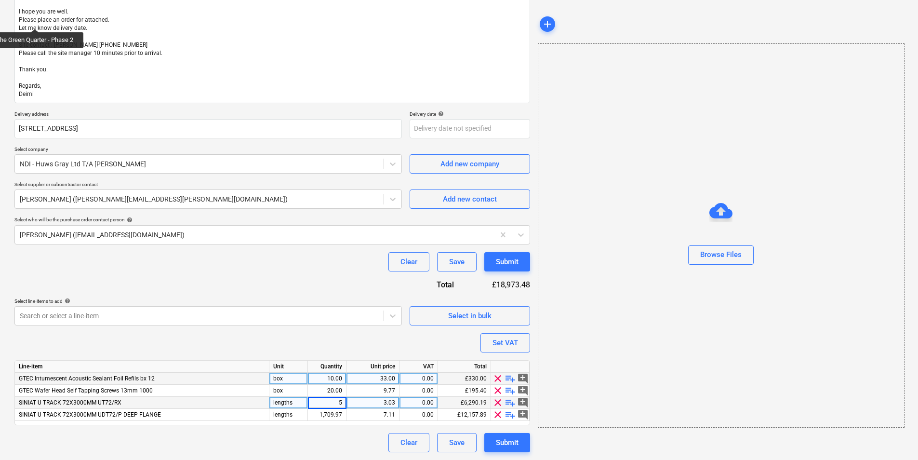
type input "50"
type textarea "x"
type input "50"
drag, startPoint x: 513, startPoint y: 444, endPoint x: 691, endPoint y: 272, distance: 248.0
click at [695, 272] on div "Create new document Purchase order name help Purchase order TML0022-PO-031 Purc…" at bounding box center [459, 183] width 897 height 543
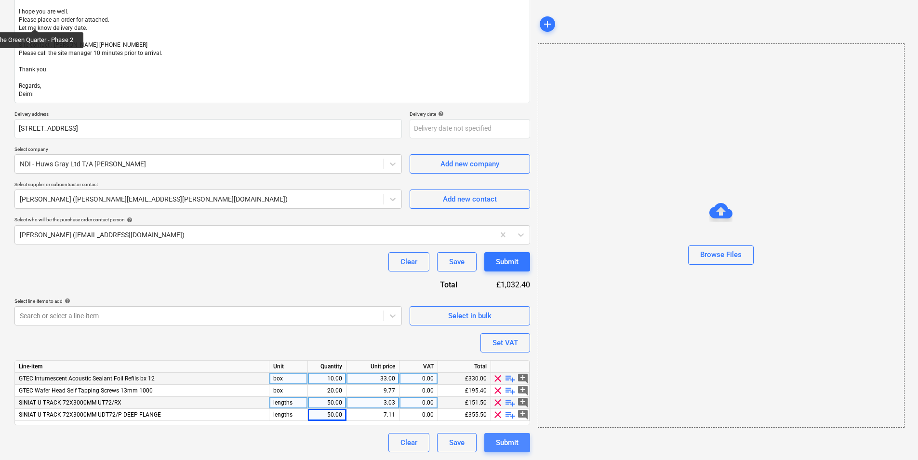
click at [502, 443] on div "Submit" at bounding box center [507, 442] width 23 height 13
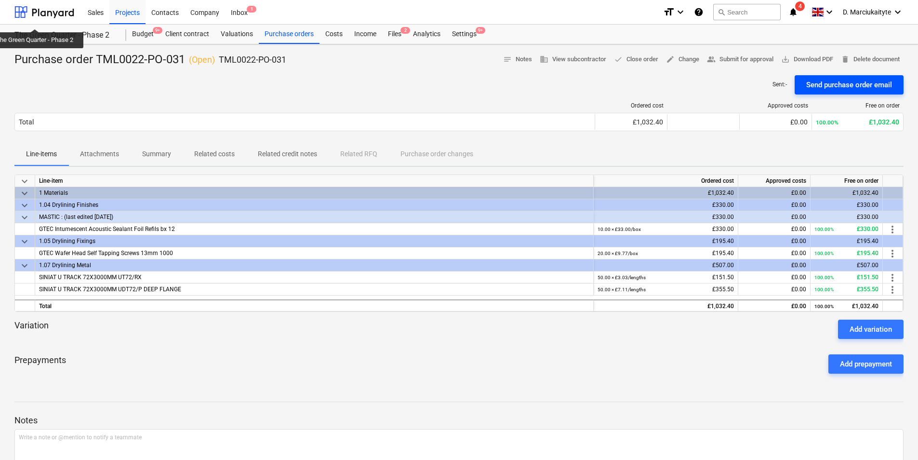
click at [825, 91] on div "Send purchase order email" at bounding box center [849, 85] width 86 height 13
click at [125, 14] on div "Projects" at bounding box center [127, 12] width 36 height 25
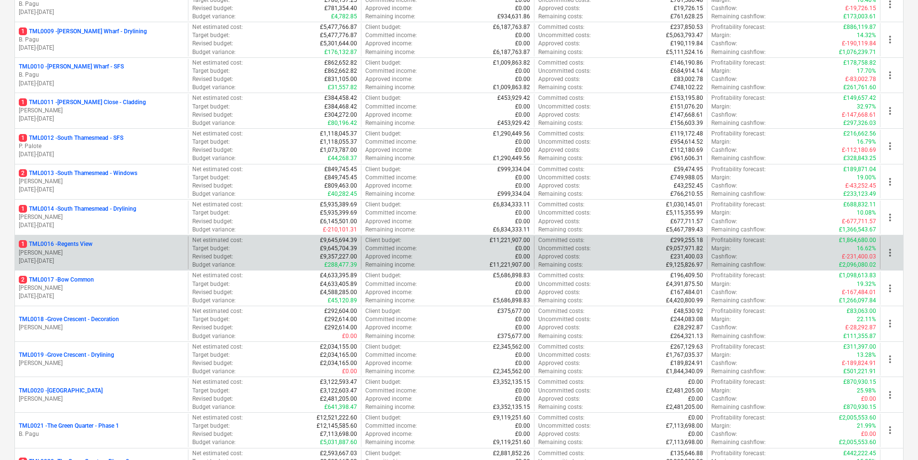
scroll to position [415, 0]
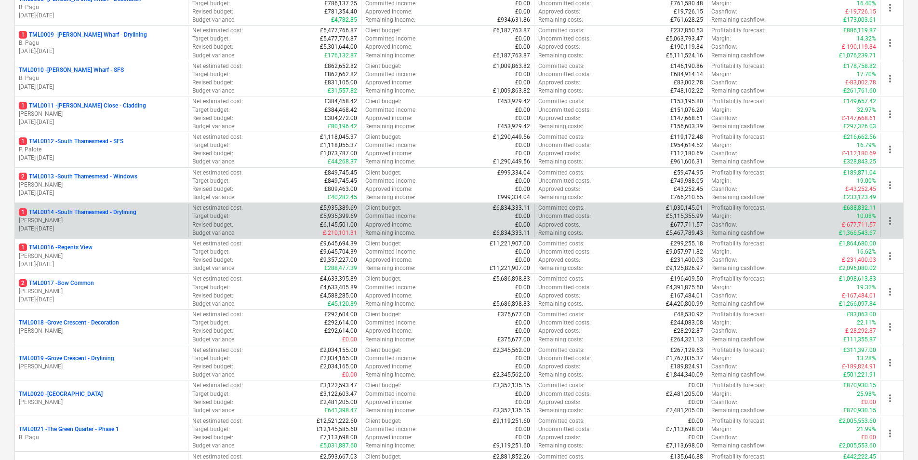
click at [119, 210] on p "1 TML0014 - [GEOGRAPHIC_DATA] - Drylining" at bounding box center [78, 212] width 118 height 8
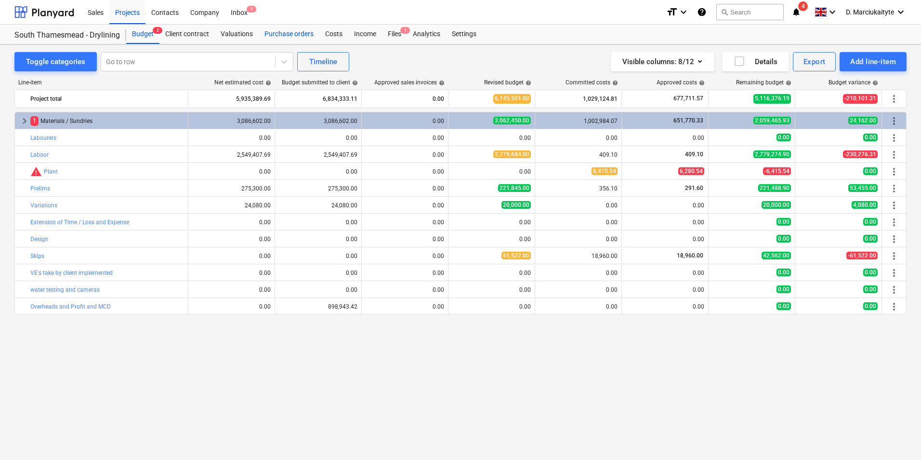
click at [286, 32] on div "Purchase orders" at bounding box center [289, 34] width 61 height 19
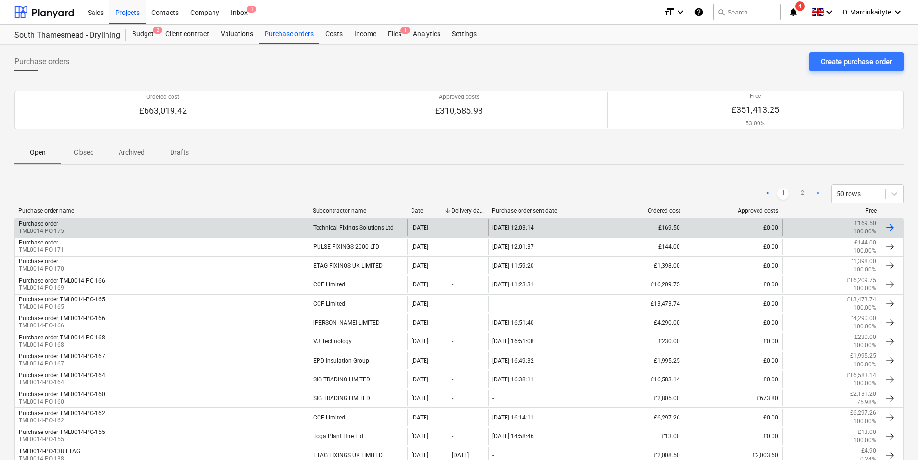
click at [172, 223] on div "Purchase order TML0014-PO-175" at bounding box center [162, 227] width 294 height 16
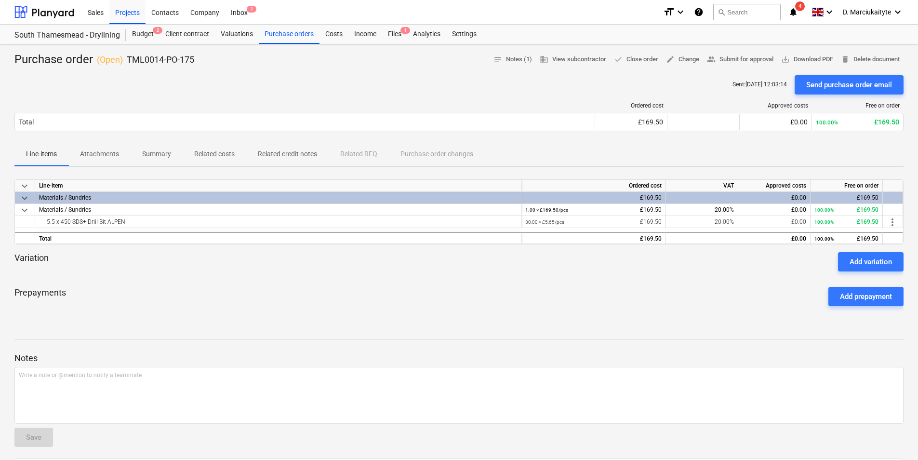
click at [160, 155] on p "Summary" at bounding box center [156, 154] width 29 height 10
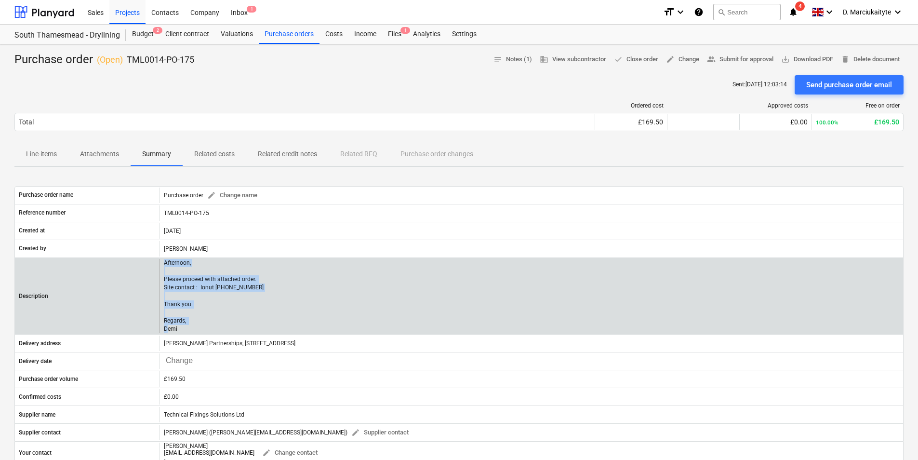
drag, startPoint x: 182, startPoint y: 329, endPoint x: 160, endPoint y: 260, distance: 72.4
click at [160, 260] on div "Afternoon, Please proceed with attached order. Site contact : Ionut [PHONE_NUMB…" at bounding box center [530, 296] width 743 height 74
copy p "Afternoon, Please proceed with attached order. Site contact : Ionut [PHONE_NUMB…"
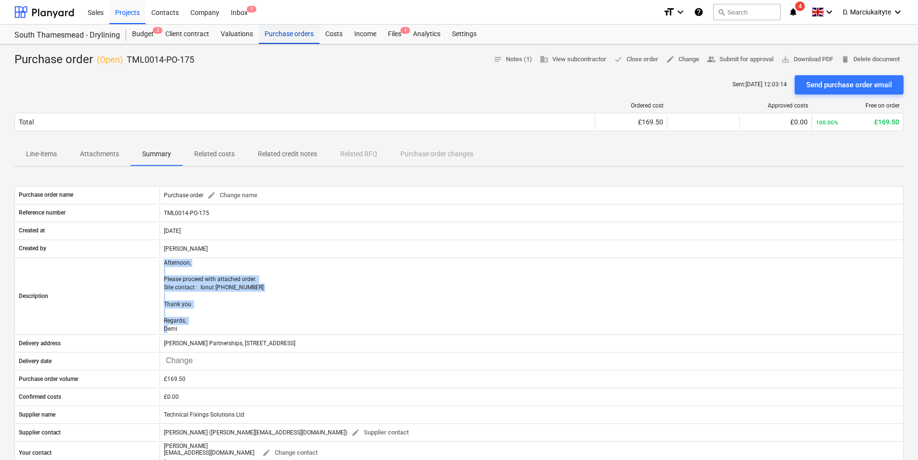
click at [285, 27] on div "Purchase orders" at bounding box center [289, 34] width 61 height 19
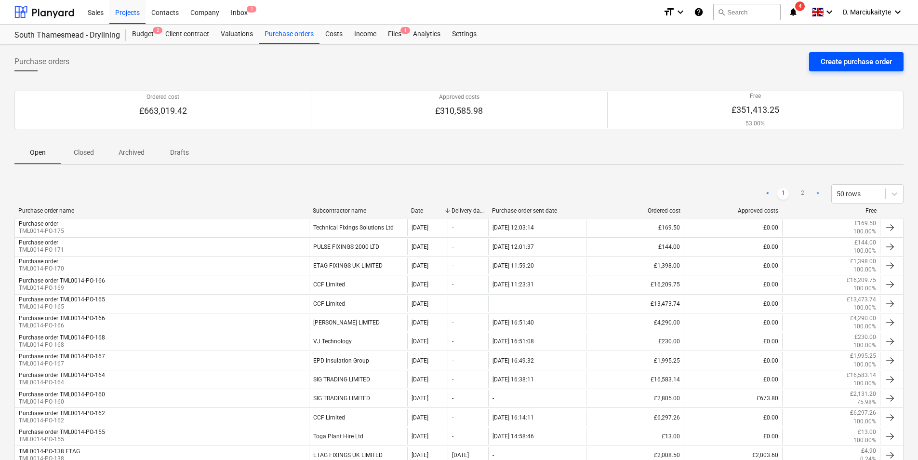
click at [832, 67] on div "Create purchase order" at bounding box center [855, 61] width 71 height 13
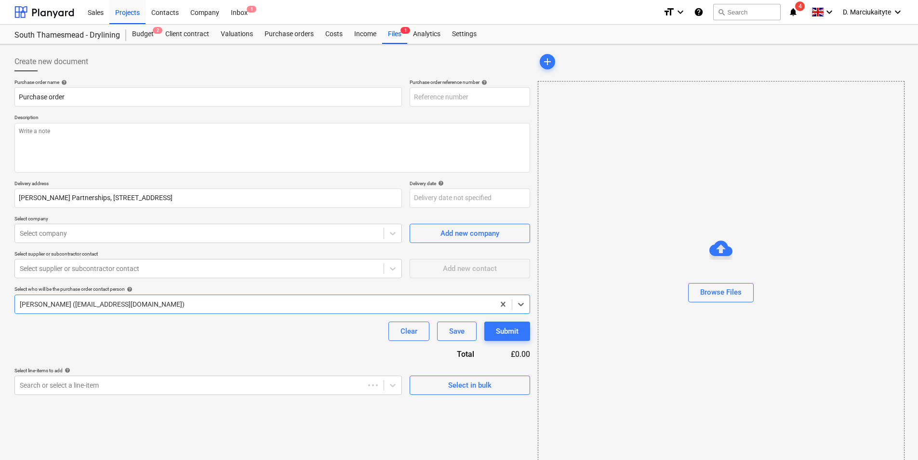
type textarea "x"
type input "TML0014-PO-177"
click at [473, 96] on input "TML0014-PO-177" at bounding box center [470, 96] width 120 height 19
type textarea "x"
type input "TML0014-PO-17"
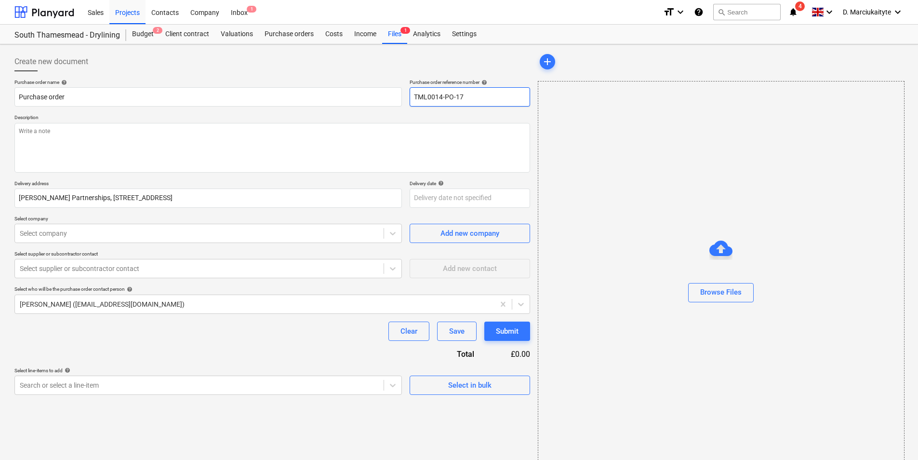
type textarea "x"
type input "TML0014-PO-176"
click at [417, 140] on textarea at bounding box center [272, 148] width 516 height 50
paste textarea "Afternoon, Please proceed with attached order. Site contact : Ionut [PHONE_NUMB…"
type textarea "x"
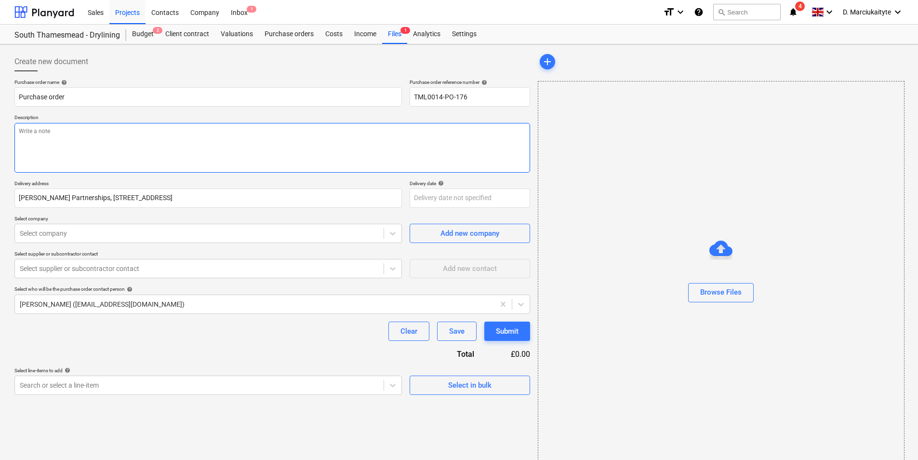
type textarea "Afternoon, Please proceed with attached order. Site contact : Ionut [PHONE_NUMB…"
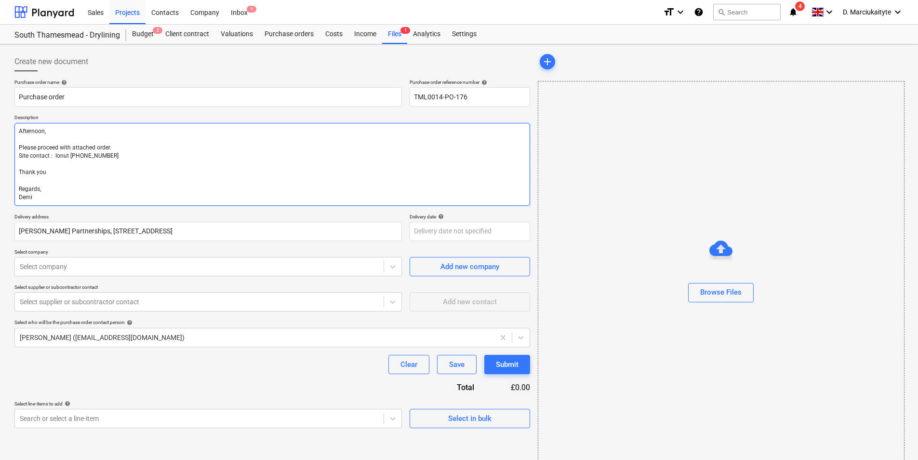
drag, startPoint x: 120, startPoint y: 148, endPoint x: 1, endPoint y: 90, distance: 132.3
click at [1, 116] on div "Create new document Purchase order name help Purchase order Purchase order refe…" at bounding box center [459, 258] width 918 height 428
type textarea "x"
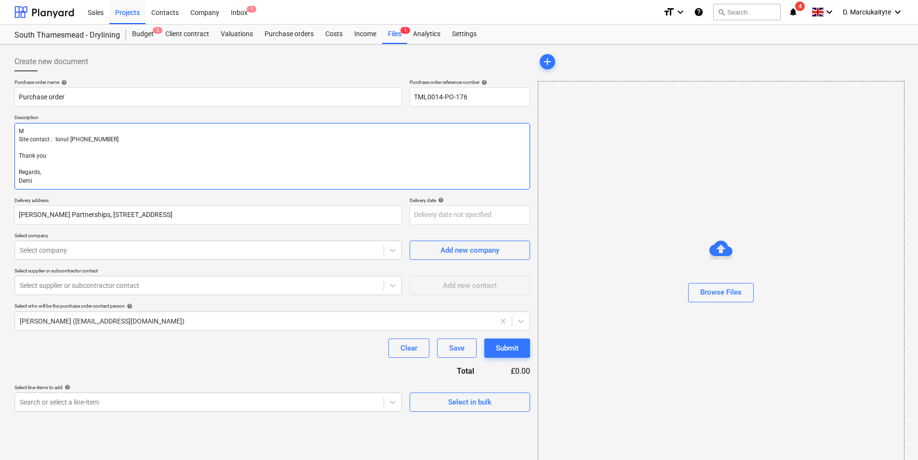
type textarea "Mo Site contact : Ionut [PHONE_NUMBER] Thank you Regards, Demi"
type textarea "x"
type textarea "Mor Site contact : Ionut [PHONE_NUMBER] Thank you Regards, Demi"
type textarea "x"
type textarea "Morn Site contact : Ionut [PHONE_NUMBER] Thank you Regards, Demi"
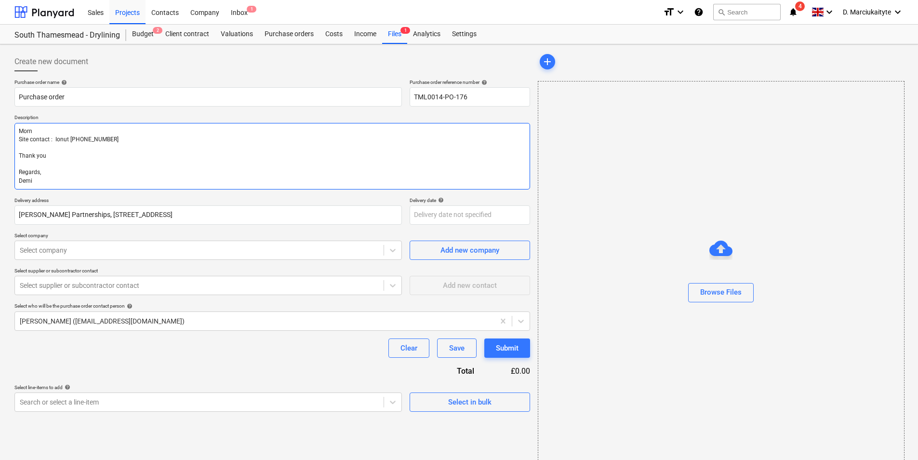
type textarea "x"
type textarea "Morni Site contact : Ionut [PHONE_NUMBER] Thank you Regards, Demi"
type textarea "x"
type textarea "Mornin Site contact : Ionut [PHONE_NUMBER] Thank you Regards, Demi"
type textarea "x"
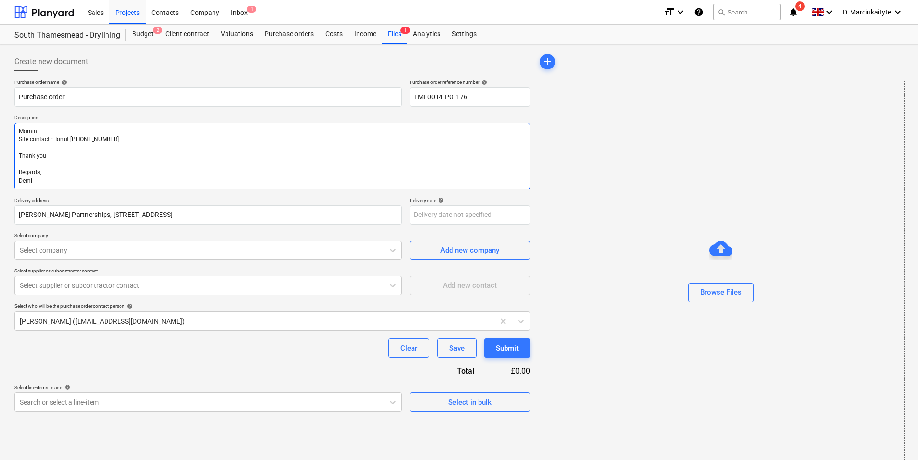
type textarea "Morning Site contact : Ionut [PHONE_NUMBER] Thank you Regards, Demi"
type textarea "x"
type textarea "Morning, Site contact : Ionut [PHONE_NUMBER] Thank you Regards, Demi"
type textarea "x"
type textarea "Morning, Site contact : Ionut [PHONE_NUMBER] Thank you Regards, Demi"
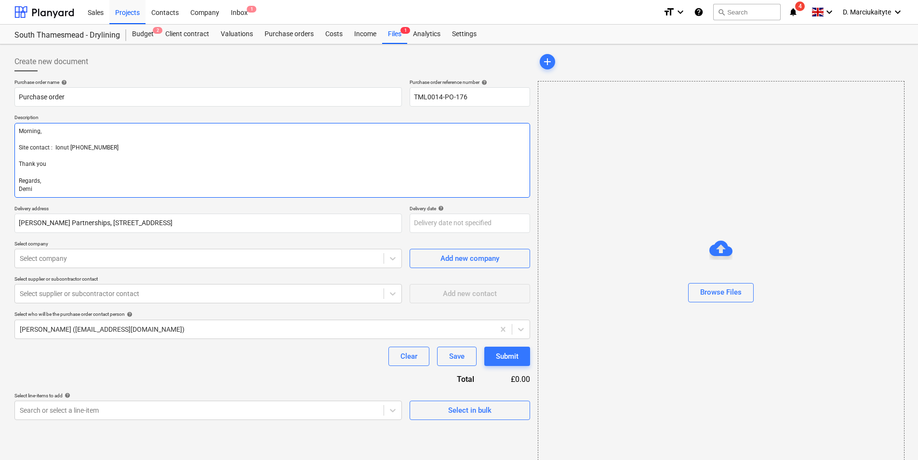
paste textarea "Afternoon, Please proceed with attached order. Site contact : Ionut [PHONE_NUMB…"
type textarea "x"
type textarea "Morning, Afternoon, Please proceed with attached order. Site contact : Ionut [P…"
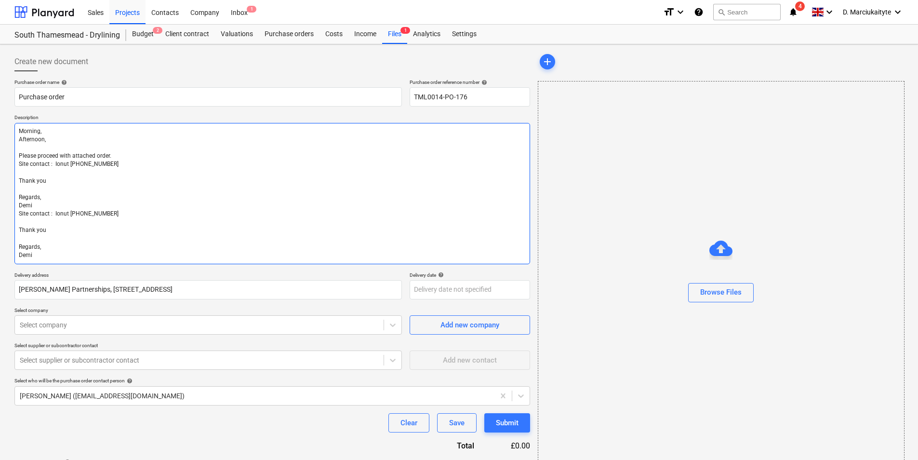
drag, startPoint x: 33, startPoint y: 195, endPoint x: 10, endPoint y: 162, distance: 40.1
click at [10, 162] on div "Create new document Purchase order name help Purchase order Purchase order refe…" at bounding box center [459, 269] width 918 height 450
type textarea "x"
type textarea "Morning, Afternoon, Please proceed with attached order. Site contact : Ionut [P…"
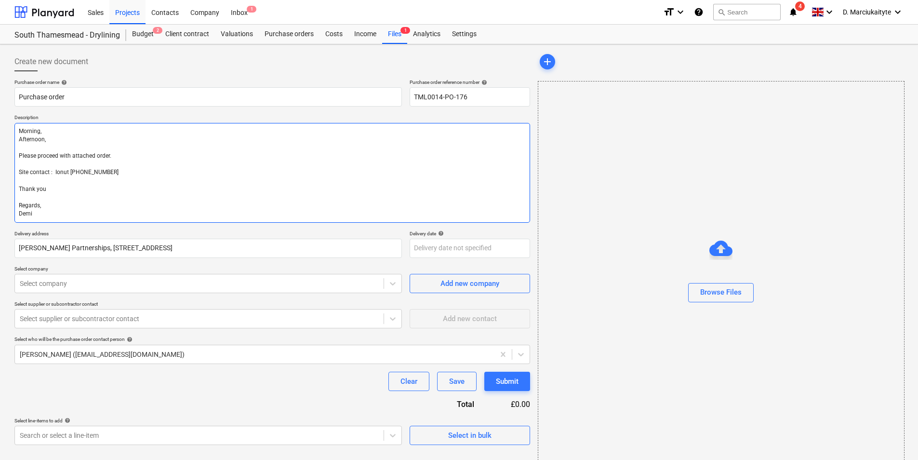
drag, startPoint x: 54, startPoint y: 140, endPoint x: 2, endPoint y: 138, distance: 51.6
click at [2, 138] on div "Create new document Purchase order name help Purchase order Purchase order refe…" at bounding box center [459, 258] width 918 height 428
type textarea "x"
type textarea "Morning, Please proceed with attached order. Site contact : Ionut [PHONE_NUMBER…"
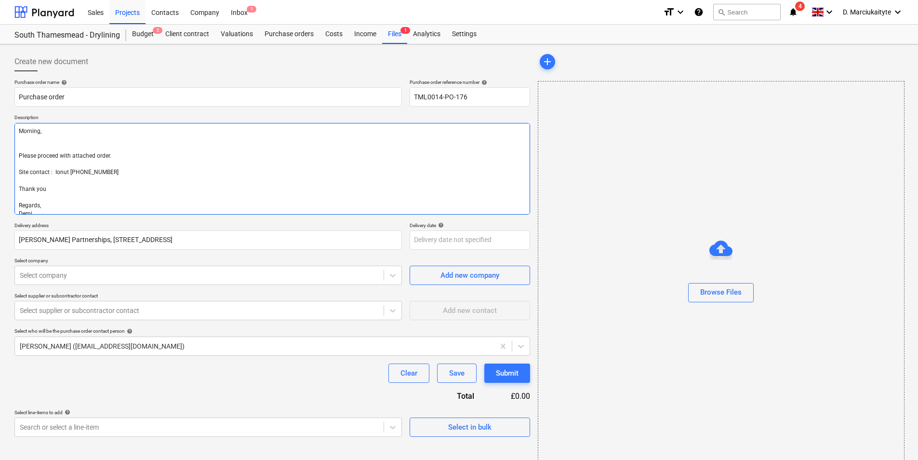
type textarea "x"
type textarea "Morning, Please proceed with attached order. Site contact : Ionut [PHONE_NUMBER…"
click at [46, 152] on textarea "Morning, Please proceed with attached order. Site contact : Ionut [PHONE_NUMBER…" at bounding box center [272, 169] width 516 height 92
type textarea "x"
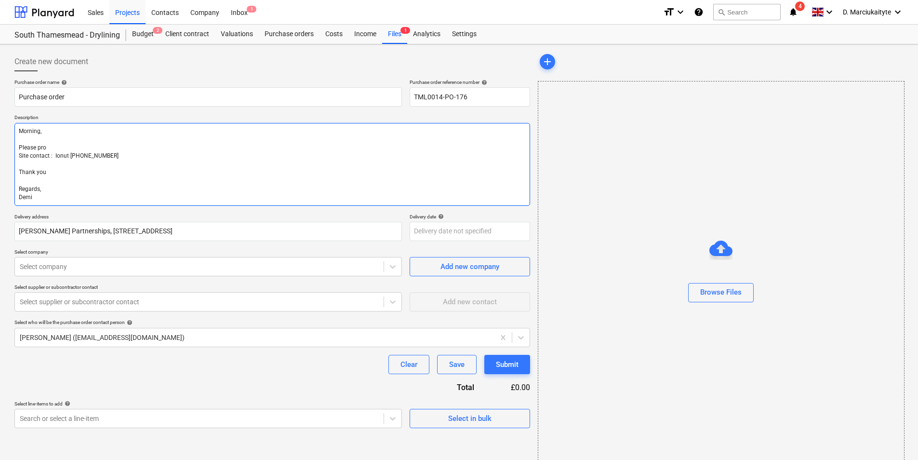
paste textarea "Afternoon, Please proceed with attached order. Site contact : Ionut [PHONE_NUMB…"
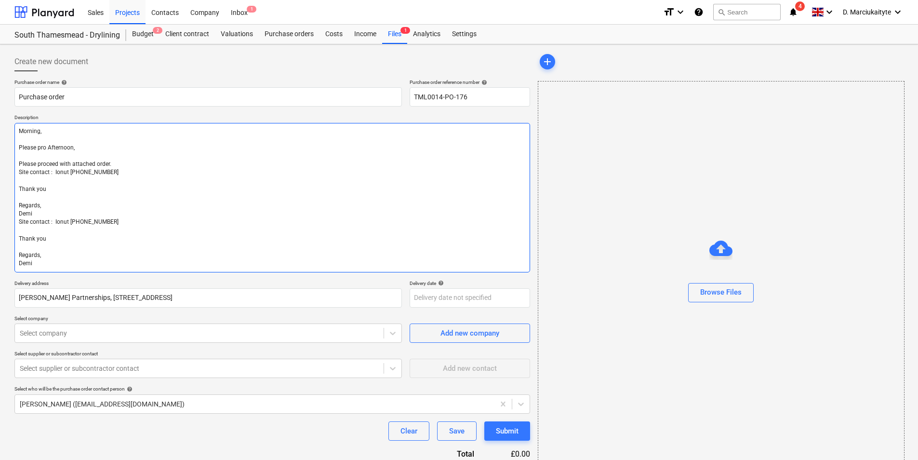
drag, startPoint x: 109, startPoint y: 172, endPoint x: 9, endPoint y: 170, distance: 100.2
click at [9, 170] on div "Create new document Purchase order name help Purchase order Purchase order refe…" at bounding box center [459, 273] width 918 height 458
drag, startPoint x: 110, startPoint y: 149, endPoint x: 0, endPoint y: 144, distance: 110.5
click at [0, 144] on html "Sales Projects Contacts Company Inbox 1 format_size keyboard_arrow_down help se…" at bounding box center [459, 230] width 918 height 460
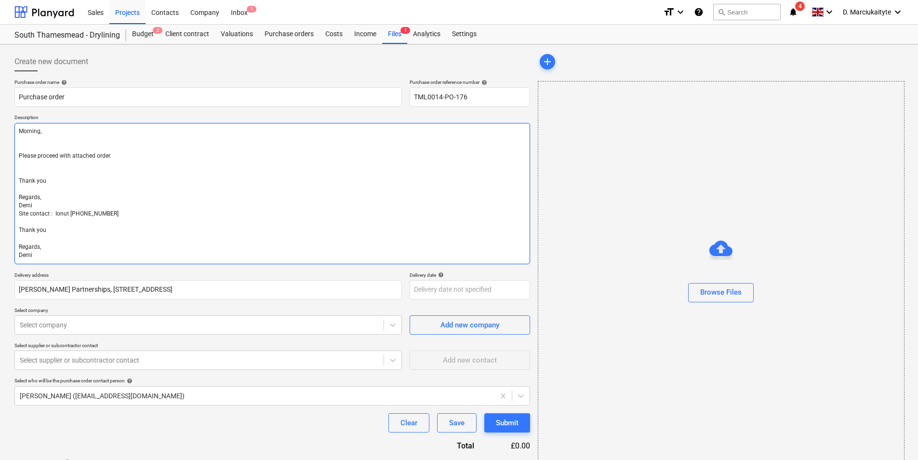
drag, startPoint x: 58, startPoint y: 205, endPoint x: 14, endPoint y: 171, distance: 55.9
click at [14, 171] on div "Create new document Purchase order name help Purchase order Purchase order refe…" at bounding box center [272, 269] width 523 height 442
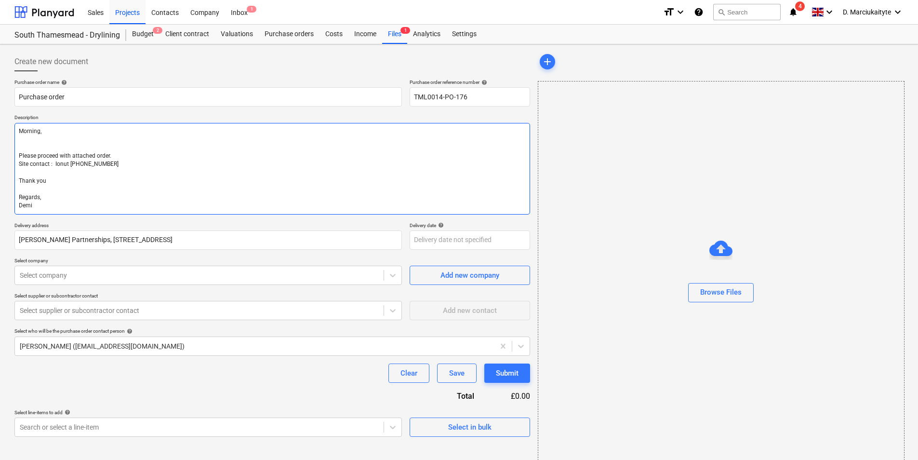
click at [97, 136] on textarea "Morning, Please proceed with attached order. Site contact : Ionut [PHONE_NUMBER…" at bounding box center [272, 169] width 516 height 92
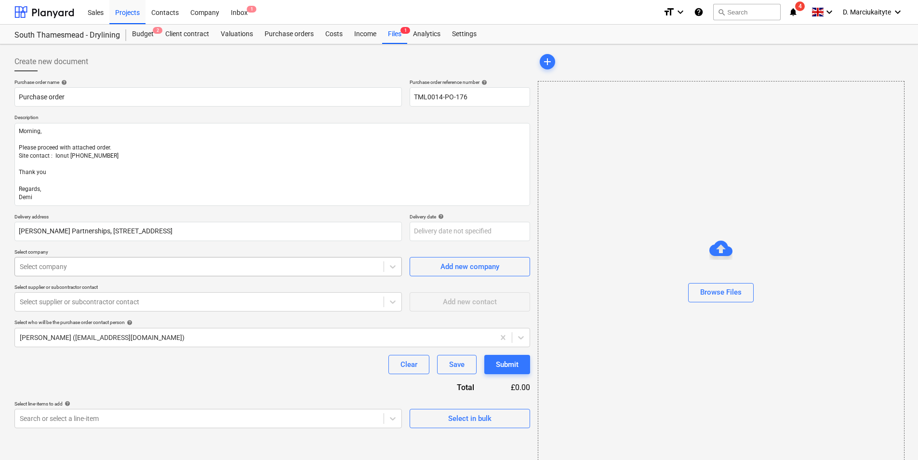
click at [144, 273] on div "Purchase order name help Purchase order Purchase order reference number help TM…" at bounding box center [272, 253] width 516 height 349
click at [145, 267] on div at bounding box center [199, 267] width 359 height 10
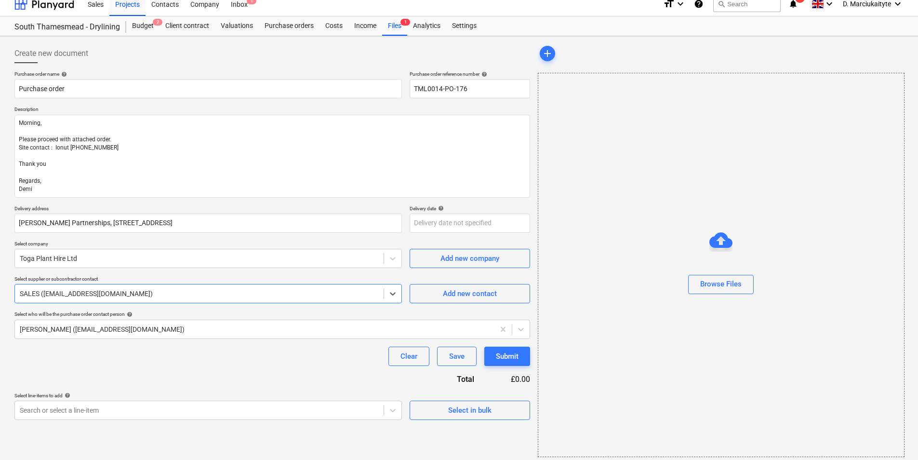
scroll to position [13, 0]
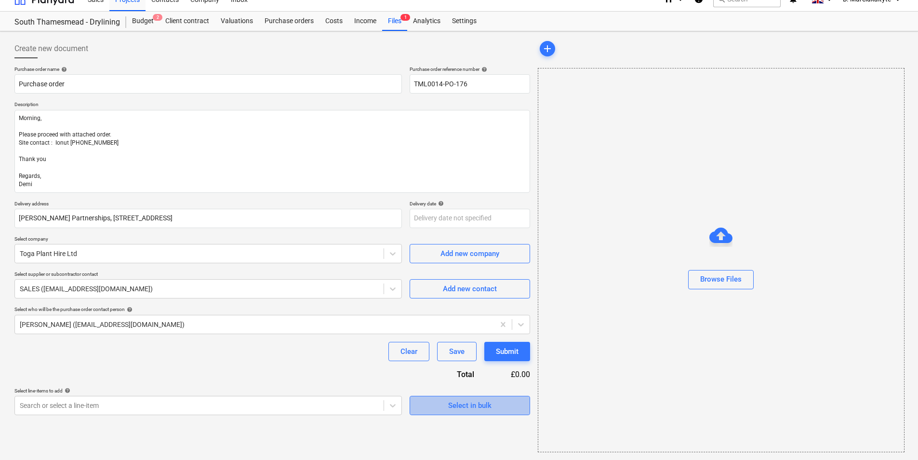
click at [451, 409] on div "Select in bulk" at bounding box center [469, 405] width 43 height 13
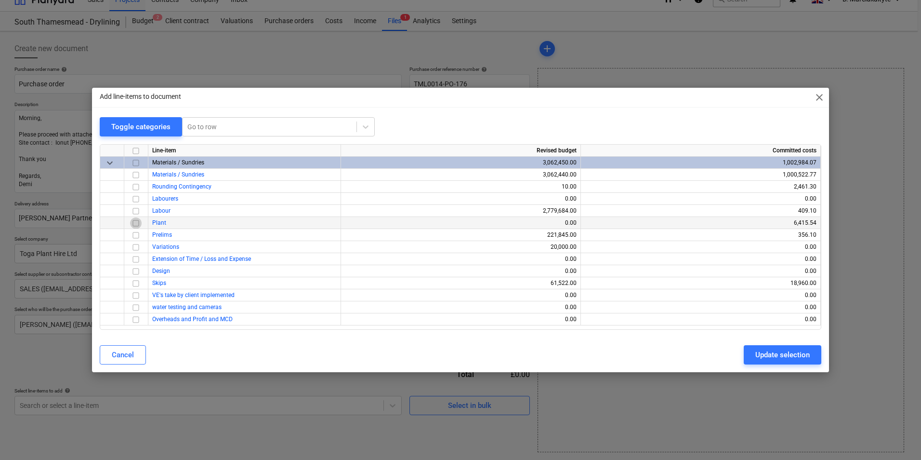
click at [137, 223] on input "checkbox" at bounding box center [136, 223] width 12 height 12
click at [770, 355] on div "Update selection" at bounding box center [782, 354] width 54 height 13
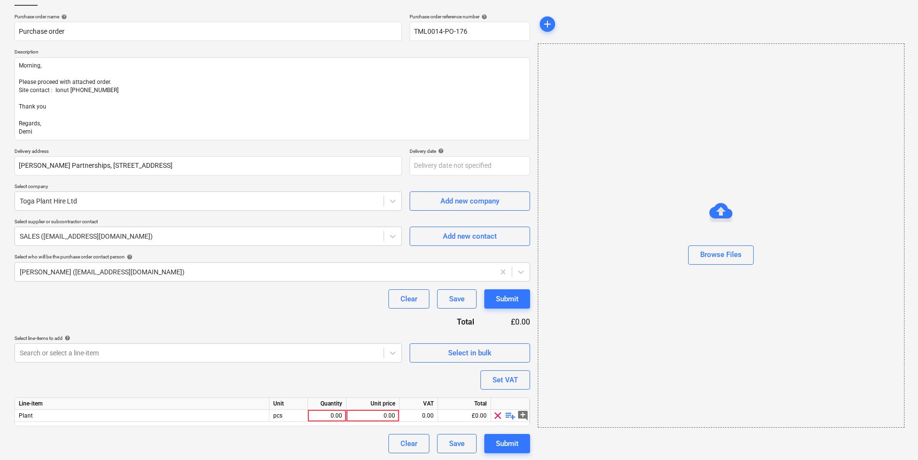
scroll to position [66, 0]
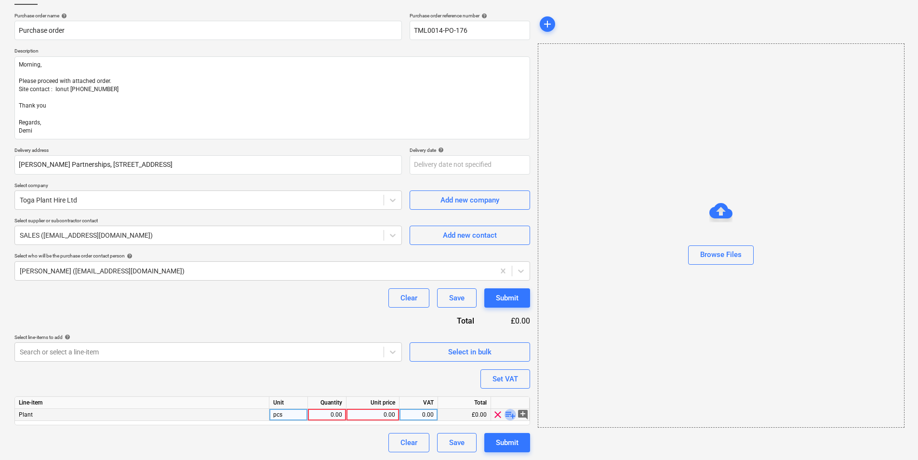
click at [507, 413] on span "playlist_add" at bounding box center [510, 415] width 12 height 12
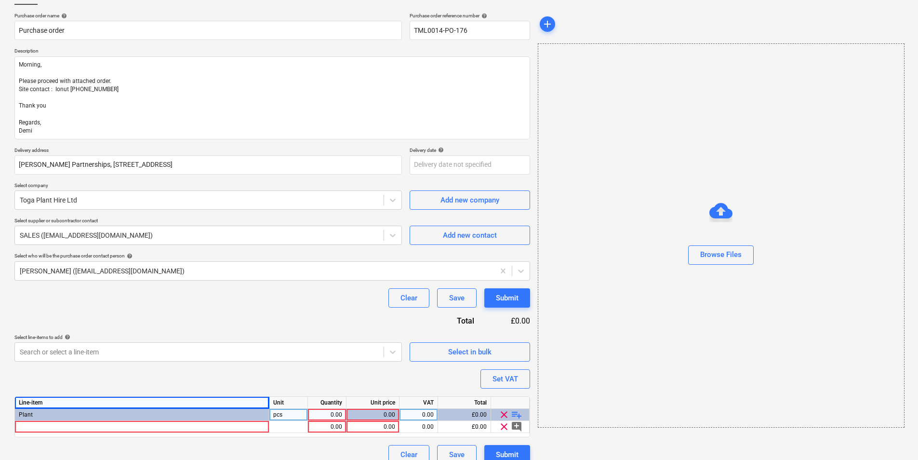
drag, startPoint x: 102, startPoint y: 397, endPoint x: 110, endPoint y: 410, distance: 15.5
click at [101, 398] on div "Line-item" at bounding box center [142, 403] width 254 height 12
click at [111, 413] on div "Plant" at bounding box center [142, 415] width 254 height 12
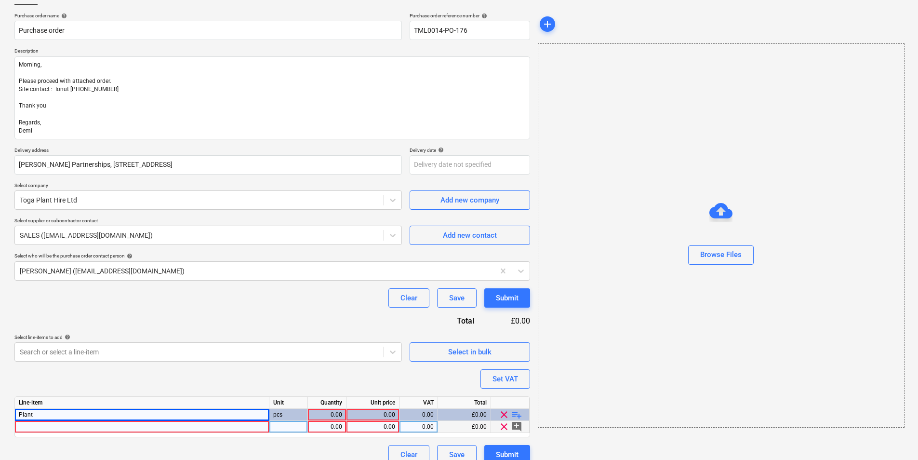
click at [139, 427] on div at bounding box center [142, 427] width 254 height 12
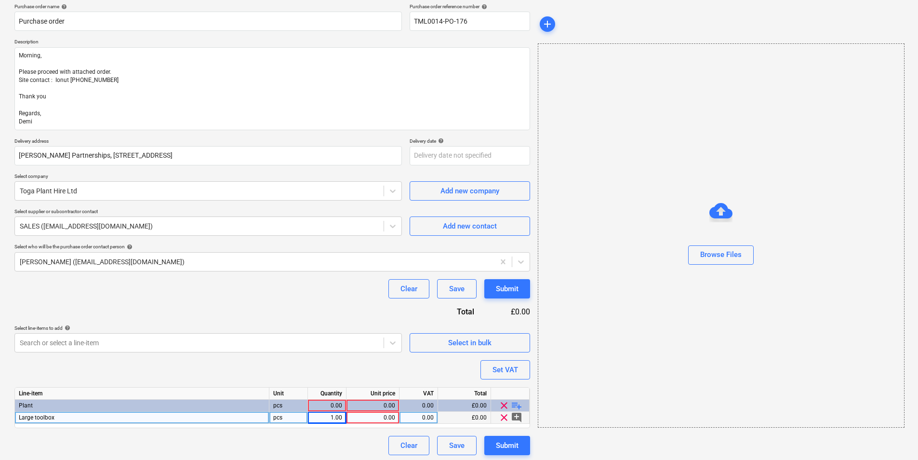
scroll to position [79, 0]
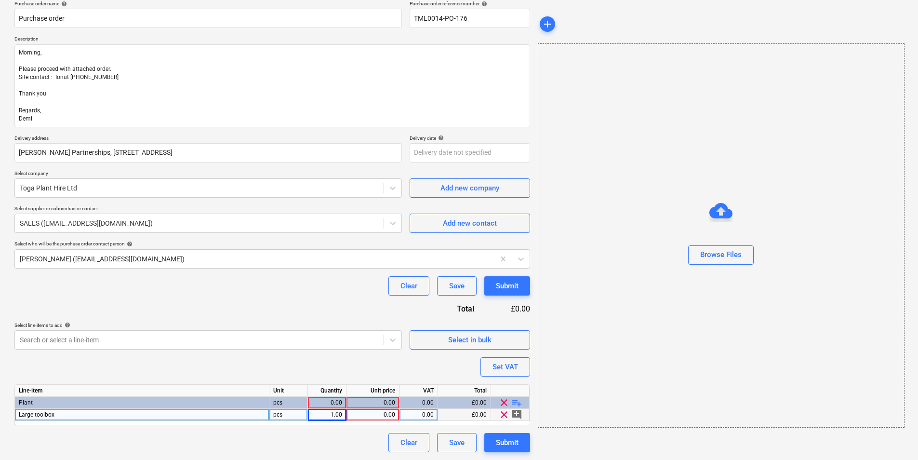
click at [303, 417] on div "pcs" at bounding box center [288, 415] width 39 height 12
drag, startPoint x: 392, startPoint y: 414, endPoint x: 423, endPoint y: 402, distance: 33.3
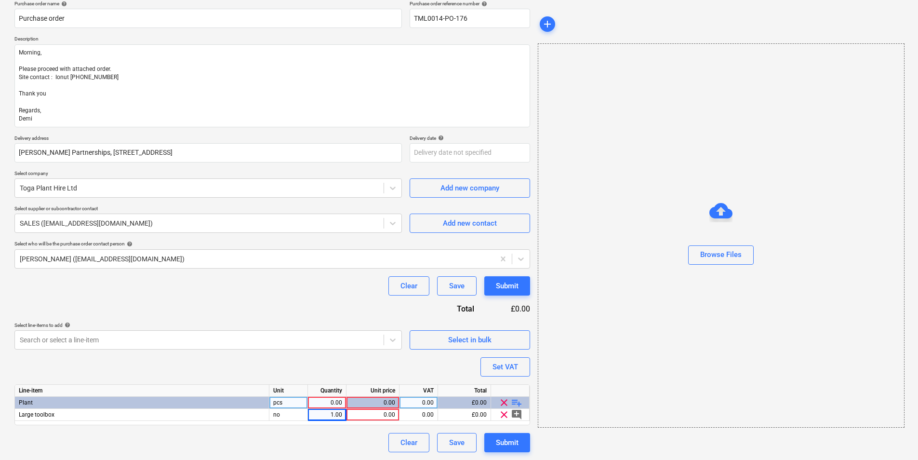
click at [394, 413] on div "0.00" at bounding box center [372, 415] width 45 height 12
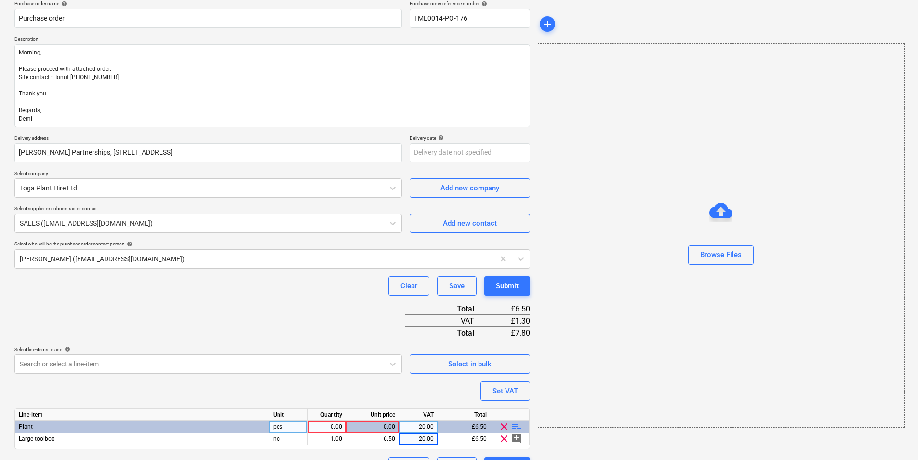
click at [333, 422] on div "0.00" at bounding box center [327, 427] width 30 height 12
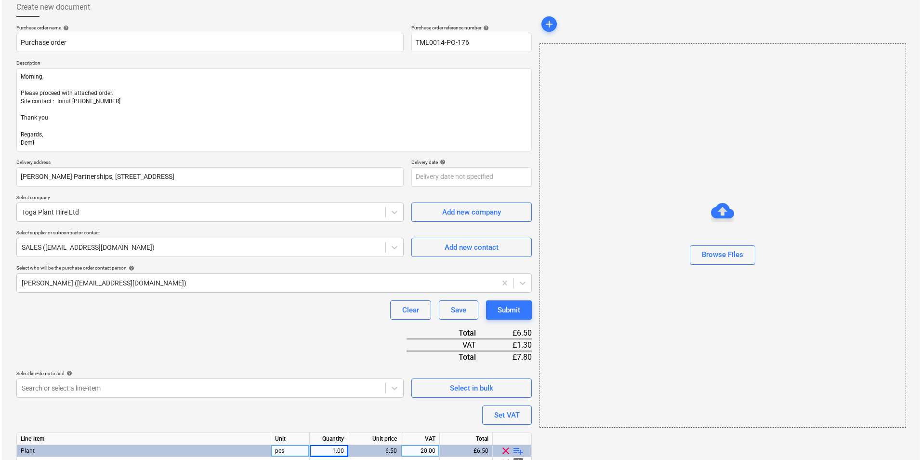
scroll to position [103, 0]
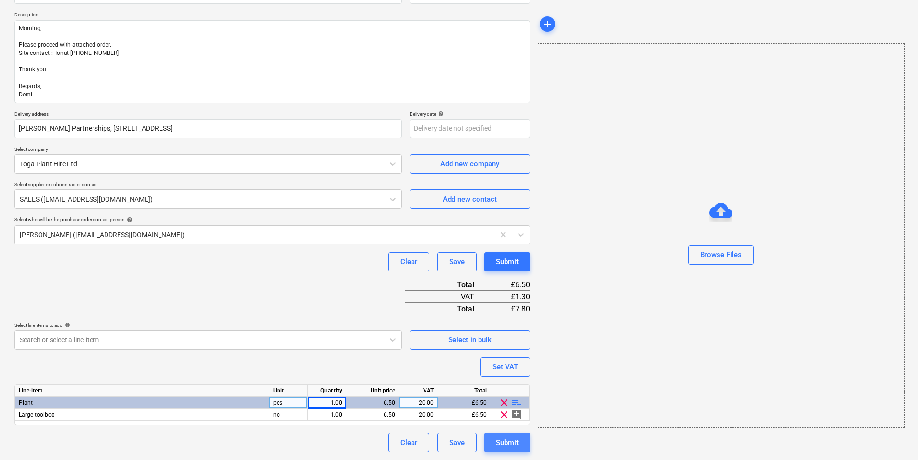
drag, startPoint x: 500, startPoint y: 438, endPoint x: 494, endPoint y: 441, distance: 6.5
click at [494, 441] on button "Submit" at bounding box center [507, 442] width 46 height 19
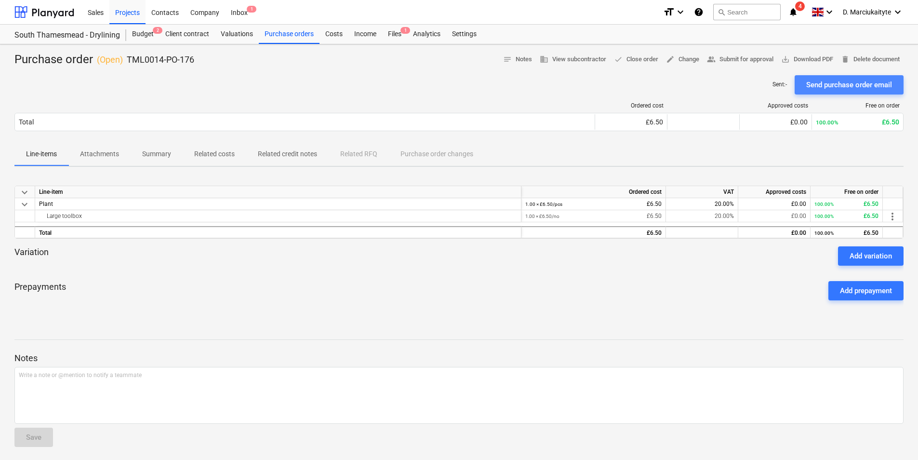
click at [820, 85] on div "Send purchase order email" at bounding box center [849, 85] width 86 height 13
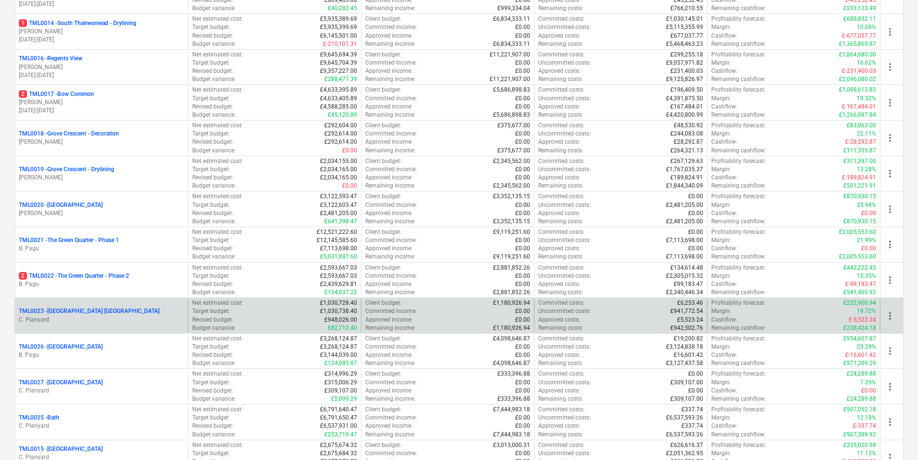
scroll to position [626, 0]
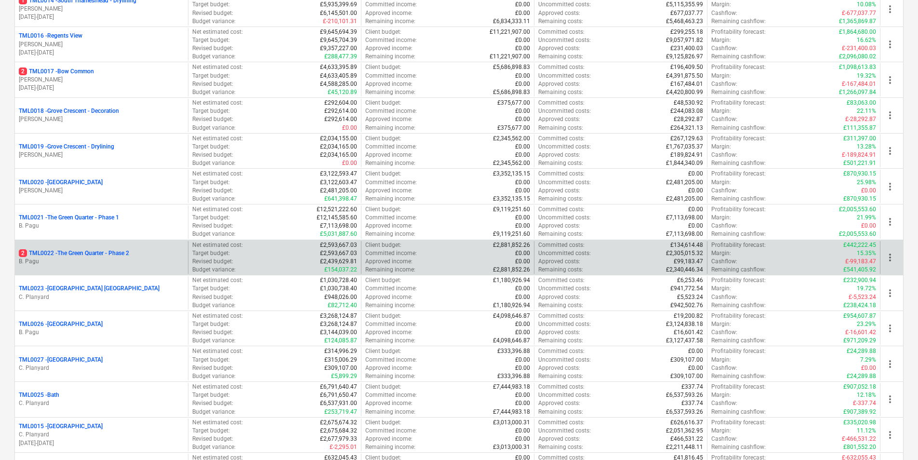
click at [111, 255] on p "2 TML0022 - The Green Quarter - Phase 2" at bounding box center [74, 253] width 110 height 8
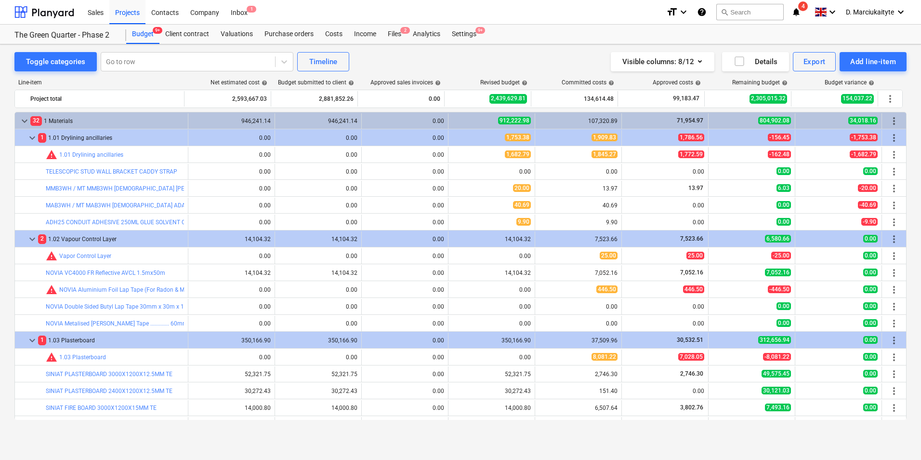
drag, startPoint x: 297, startPoint y: 36, endPoint x: 294, endPoint y: 44, distance: 8.9
click at [297, 36] on div "Purchase orders" at bounding box center [289, 34] width 61 height 19
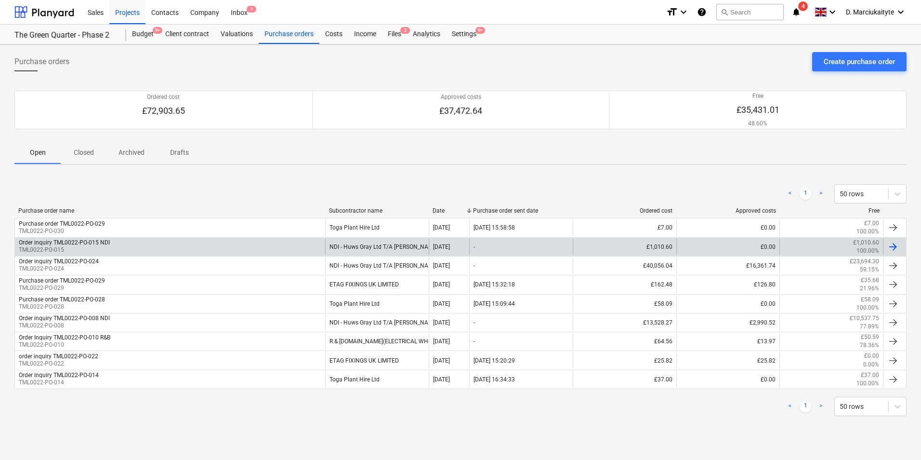
click at [251, 251] on div "Order inquiry TML0022-PO-015 NDI TML0022-PO-015" at bounding box center [170, 246] width 310 height 16
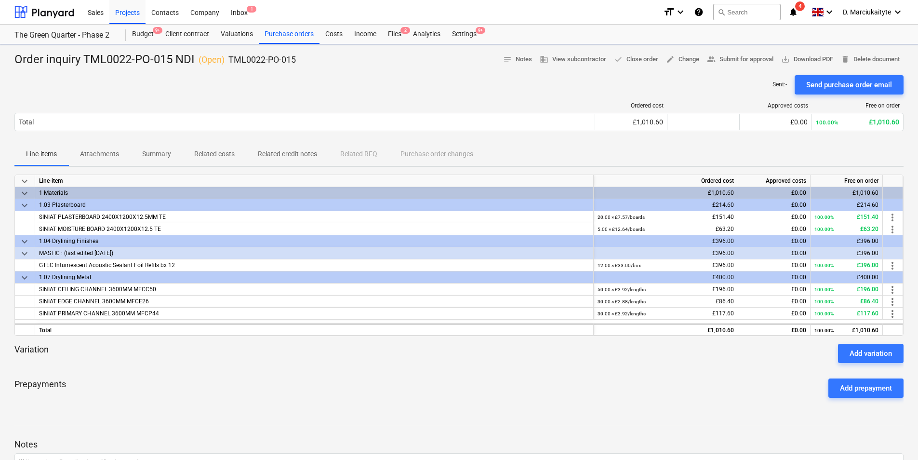
click at [164, 155] on p "Summary" at bounding box center [156, 154] width 29 height 10
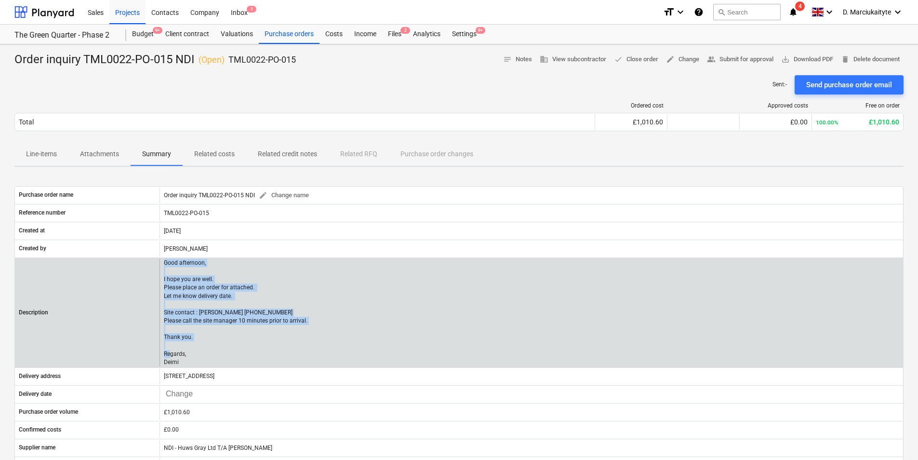
drag, startPoint x: 180, startPoint y: 360, endPoint x: 162, endPoint y: 260, distance: 101.3
click at [162, 260] on div "Good afternoon, I hope you are well. Please place an order for attached. Let me…" at bounding box center [530, 312] width 743 height 107
copy p "Good afternoon, I hope you are well. Please place an order for attached. Let me…"
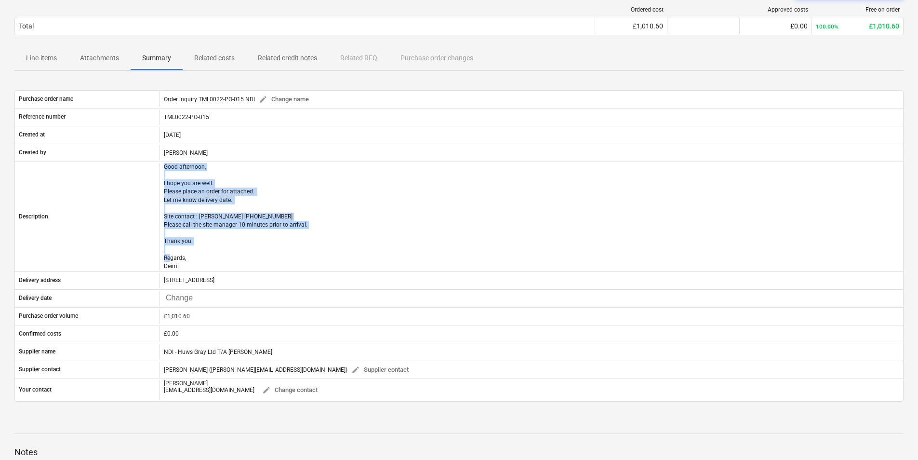
scroll to position [96, 0]
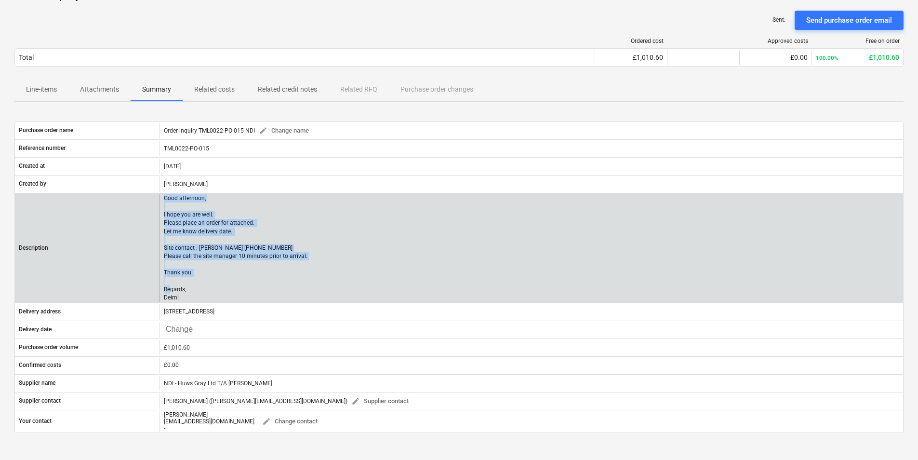
scroll to position [96, 0]
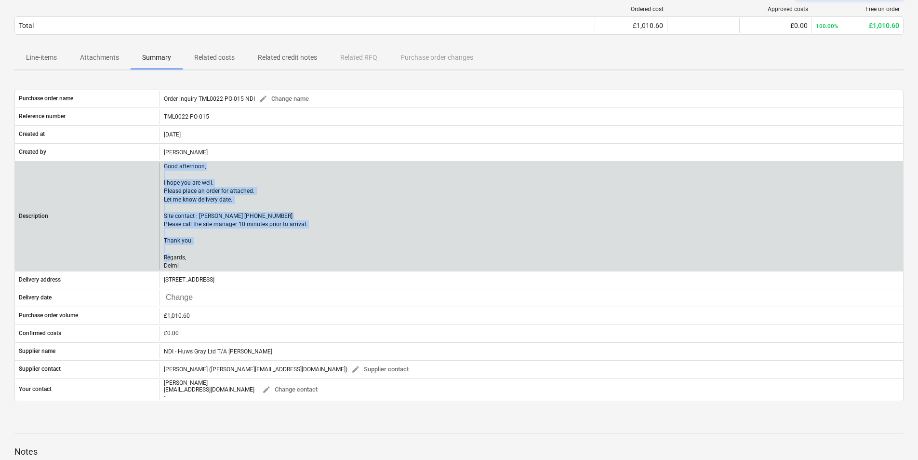
click at [240, 212] on p "Good afternoon, I hope you are well. Please place an order for attached. Let me…" at bounding box center [236, 215] width 144 height 107
click at [216, 222] on p "Good afternoon, I hope you are well. Please place an order for attached. Let me…" at bounding box center [236, 215] width 144 height 107
click at [175, 253] on p "Good afternoon, I hope you are well. Please place an order for attached. Let me…" at bounding box center [236, 215] width 144 height 107
drag, startPoint x: 190, startPoint y: 264, endPoint x: 165, endPoint y: 187, distance: 80.1
click at [165, 187] on p "Good afternoon, I hope you are well. Please place an order for attached. Let me…" at bounding box center [236, 215] width 144 height 107
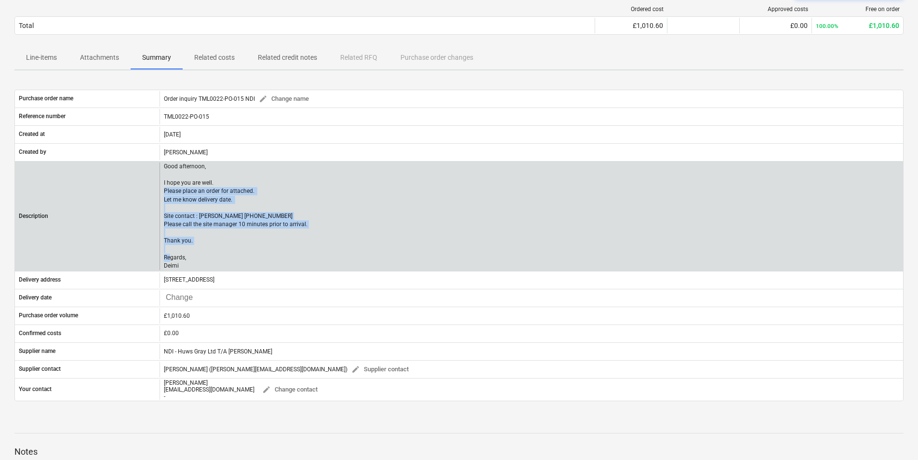
copy p "Please place an order for attached. Let me know delivery date. Site contact : D…"
